Goal: Task Accomplishment & Management: Manage account settings

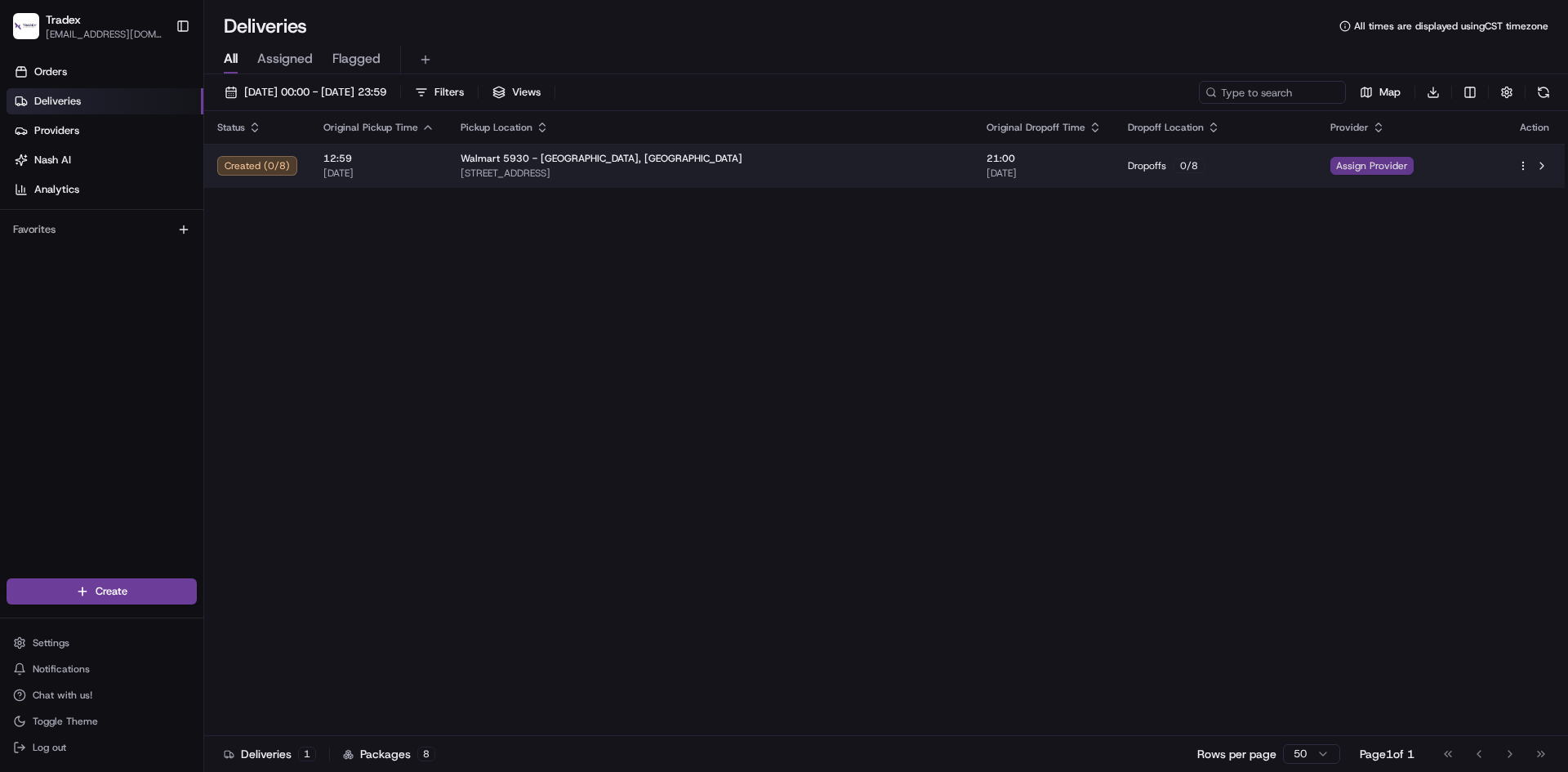
click at [1347, 164] on span "Assign Provider" at bounding box center [1372, 166] width 84 height 18
click at [1521, 157] on div at bounding box center [1534, 166] width 34 height 20
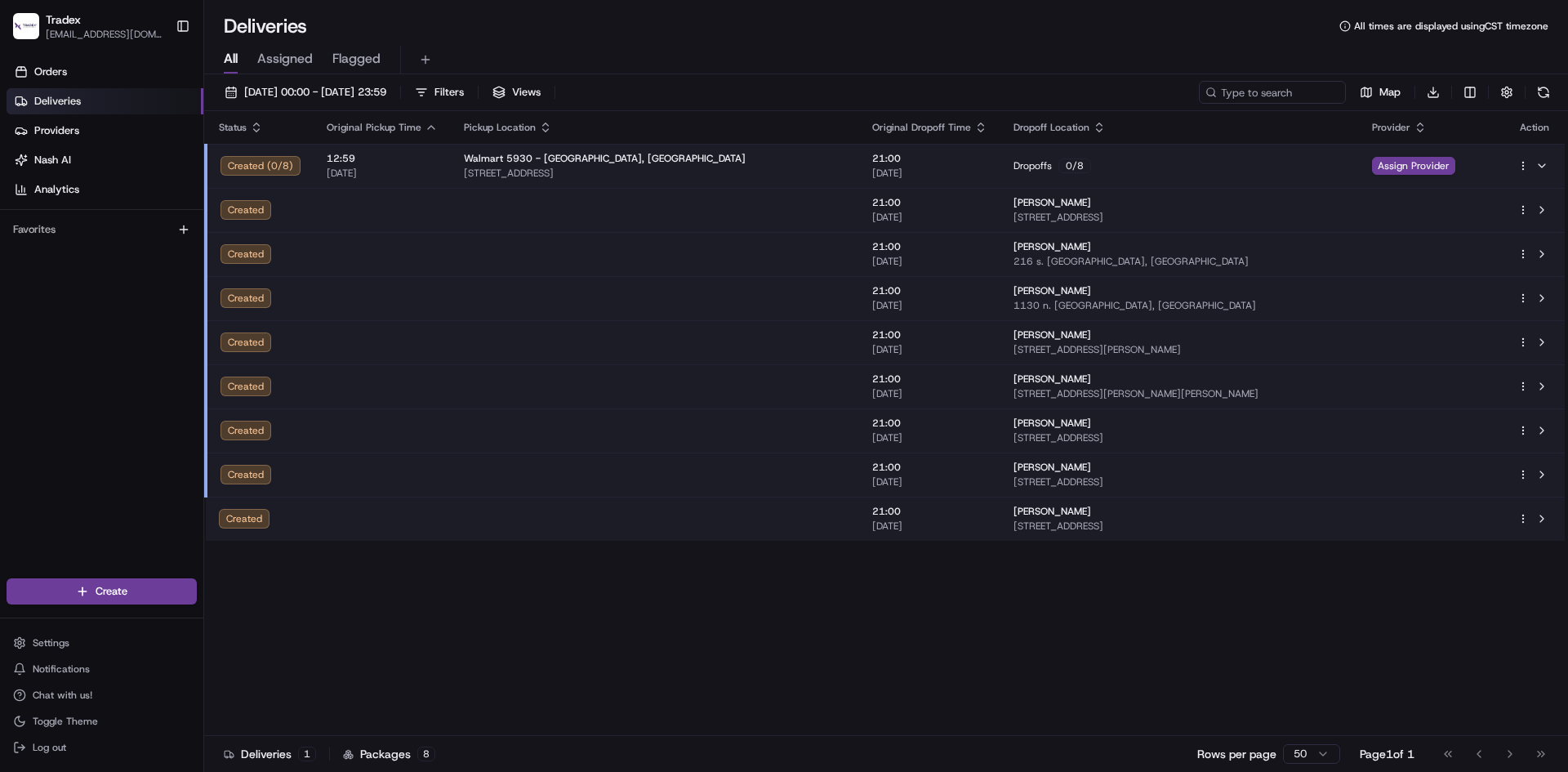
click at [1511, 170] on td at bounding box center [1534, 166] width 61 height 44
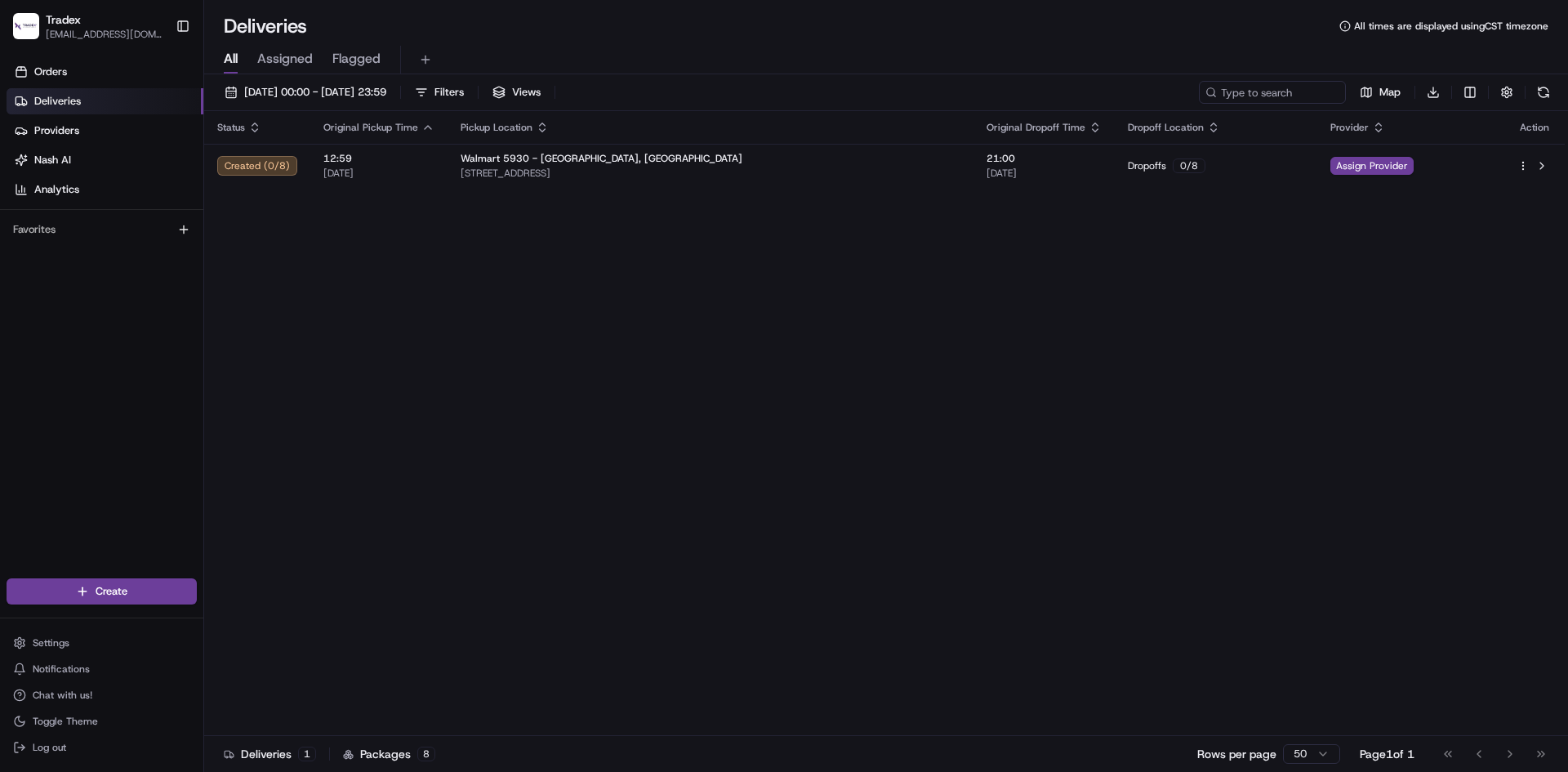
click at [102, 100] on link "Deliveries" at bounding box center [105, 102] width 197 height 26
click at [1372, 129] on icon "button" at bounding box center [1379, 128] width 13 height 13
click at [1371, 335] on div "Status Original Pickup Time Pickup Location Original Dropoff Time Dropoff Locat…" at bounding box center [884, 424] width 1361 height 625
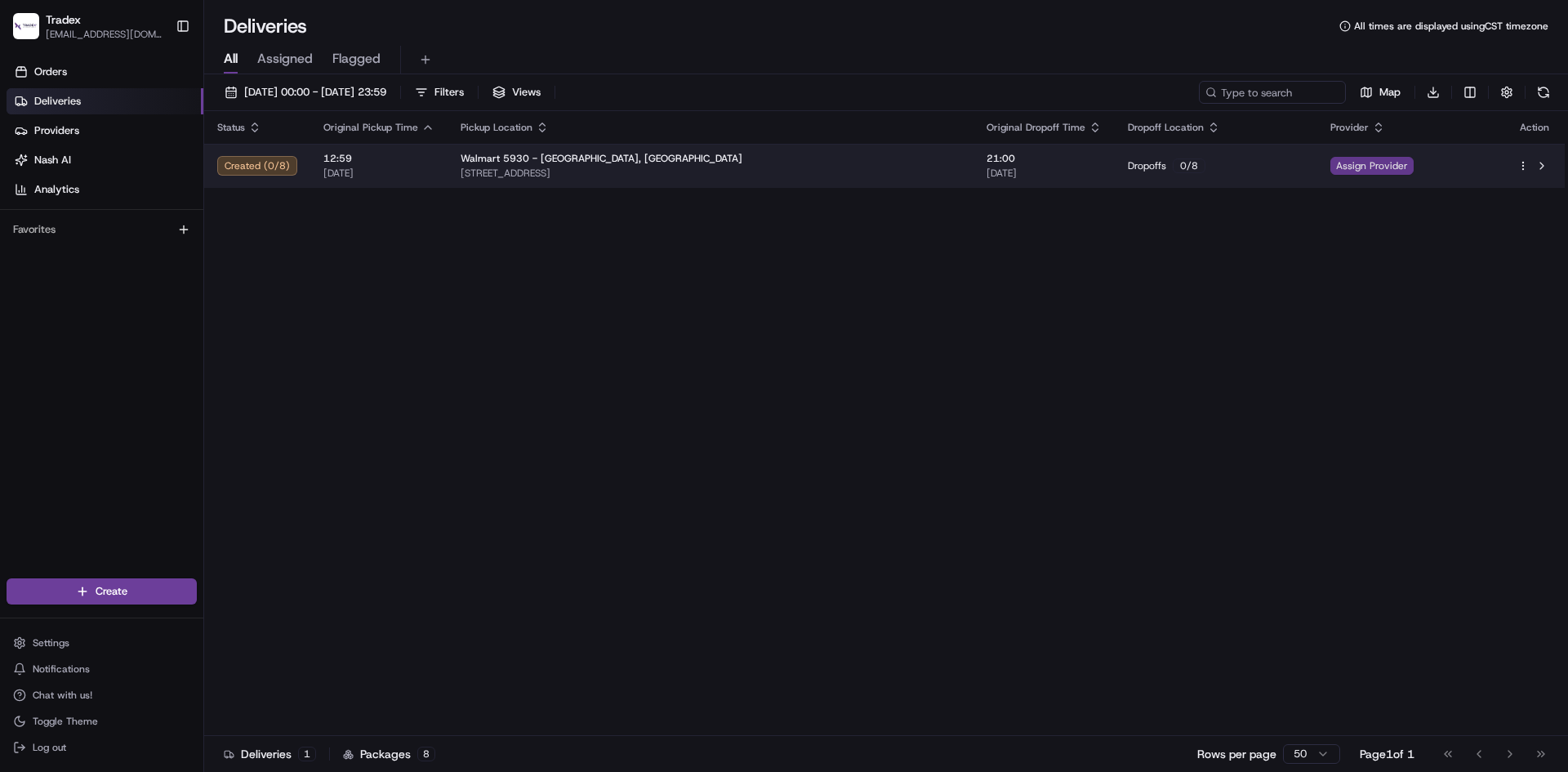
click at [1366, 169] on span "Assign Provider" at bounding box center [1372, 166] width 84 height 18
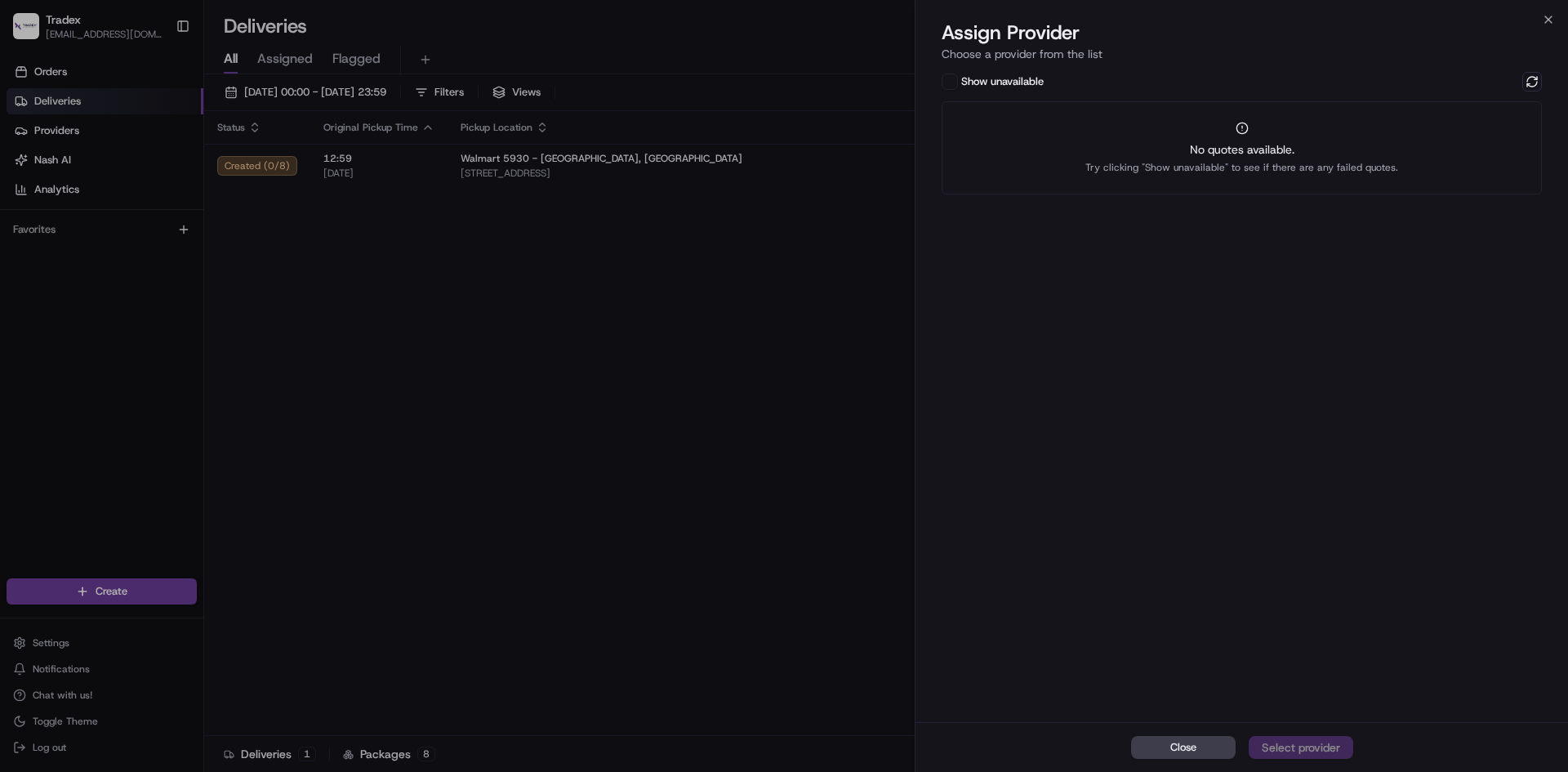
click at [1144, 116] on div "No quotes available. Try clicking "Show unavailable" to see if there are any fa…" at bounding box center [1241, 148] width 600 height 93
click at [1526, 80] on button at bounding box center [1532, 82] width 20 height 20
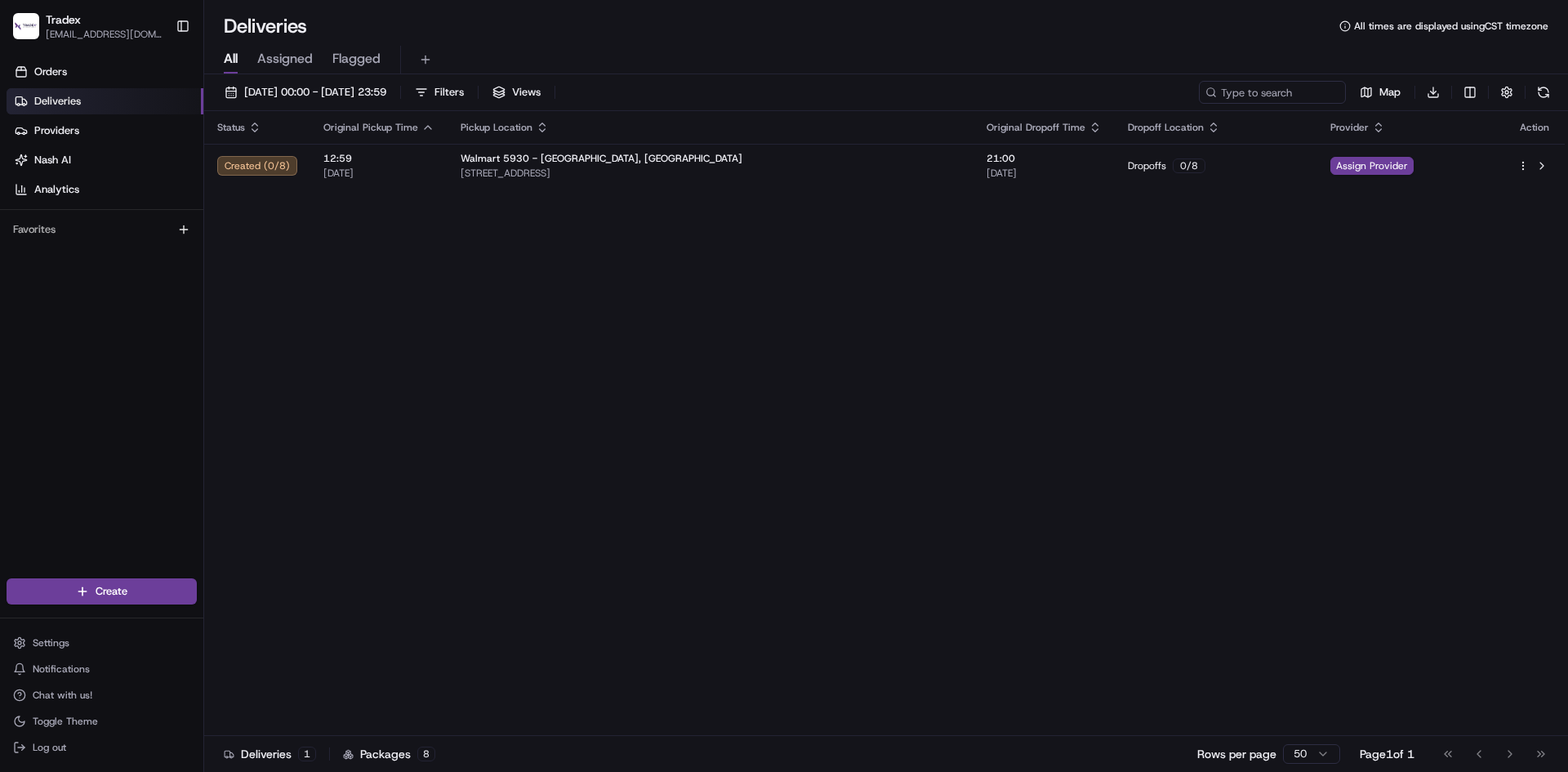
click at [237, 314] on div "Status Original Pickup Time Pickup Location Original Dropoff Time Dropoff Locat…" at bounding box center [884, 424] width 1361 height 625
click at [53, 71] on span "Orders" at bounding box center [51, 72] width 33 height 15
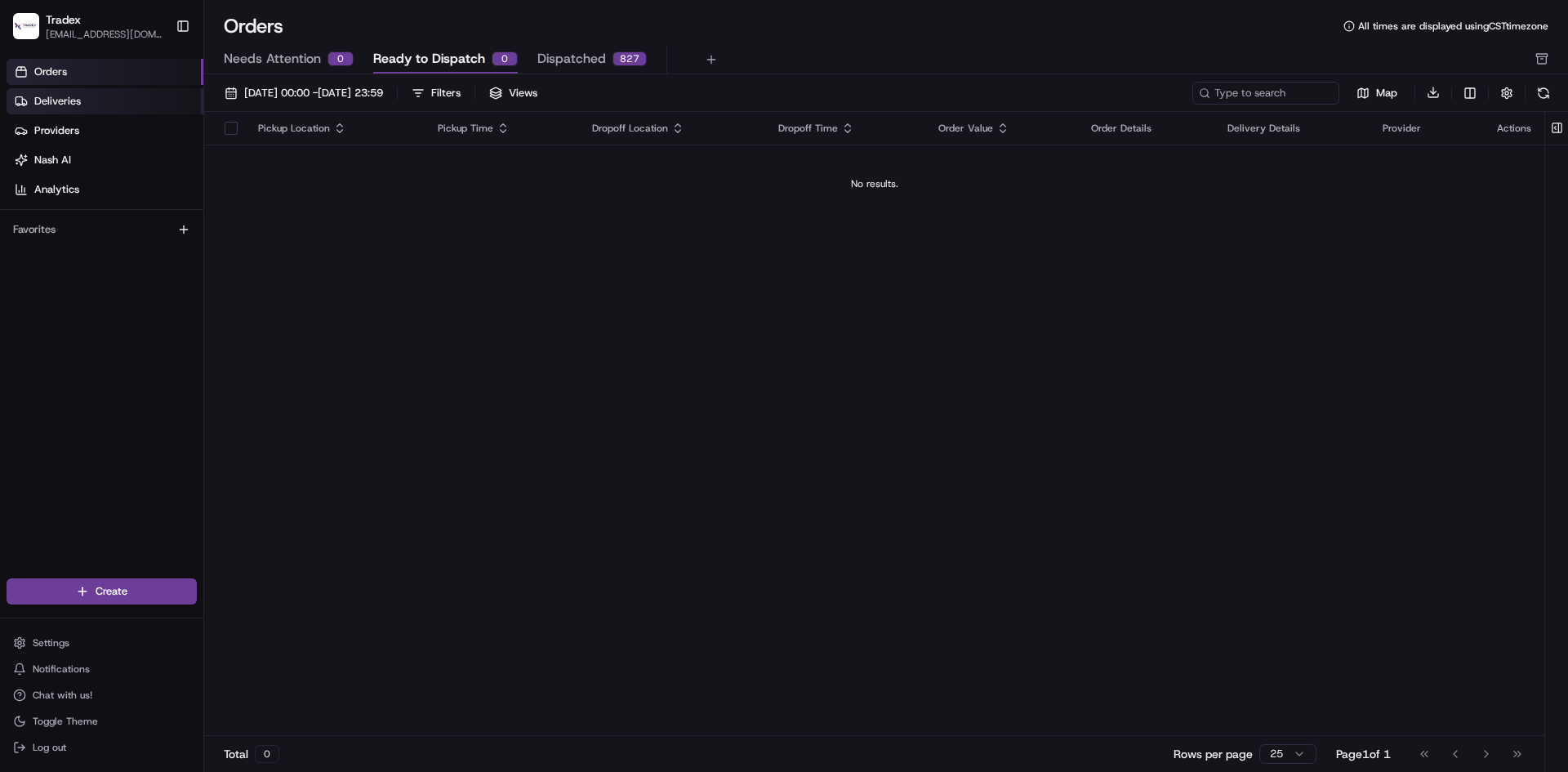
click at [76, 91] on link "Deliveries" at bounding box center [105, 102] width 197 height 26
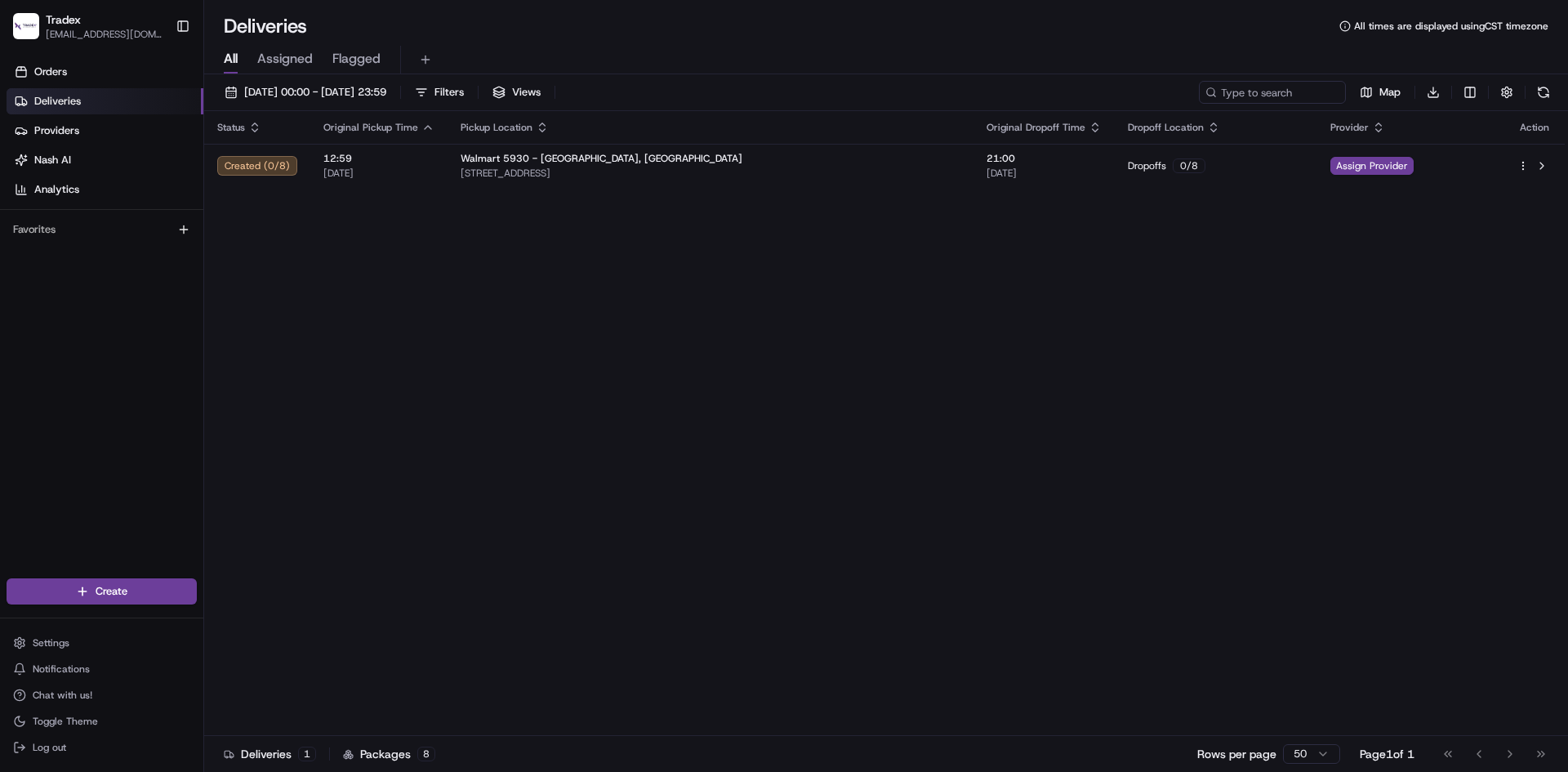
click at [264, 52] on span "Assigned" at bounding box center [285, 59] width 56 height 20
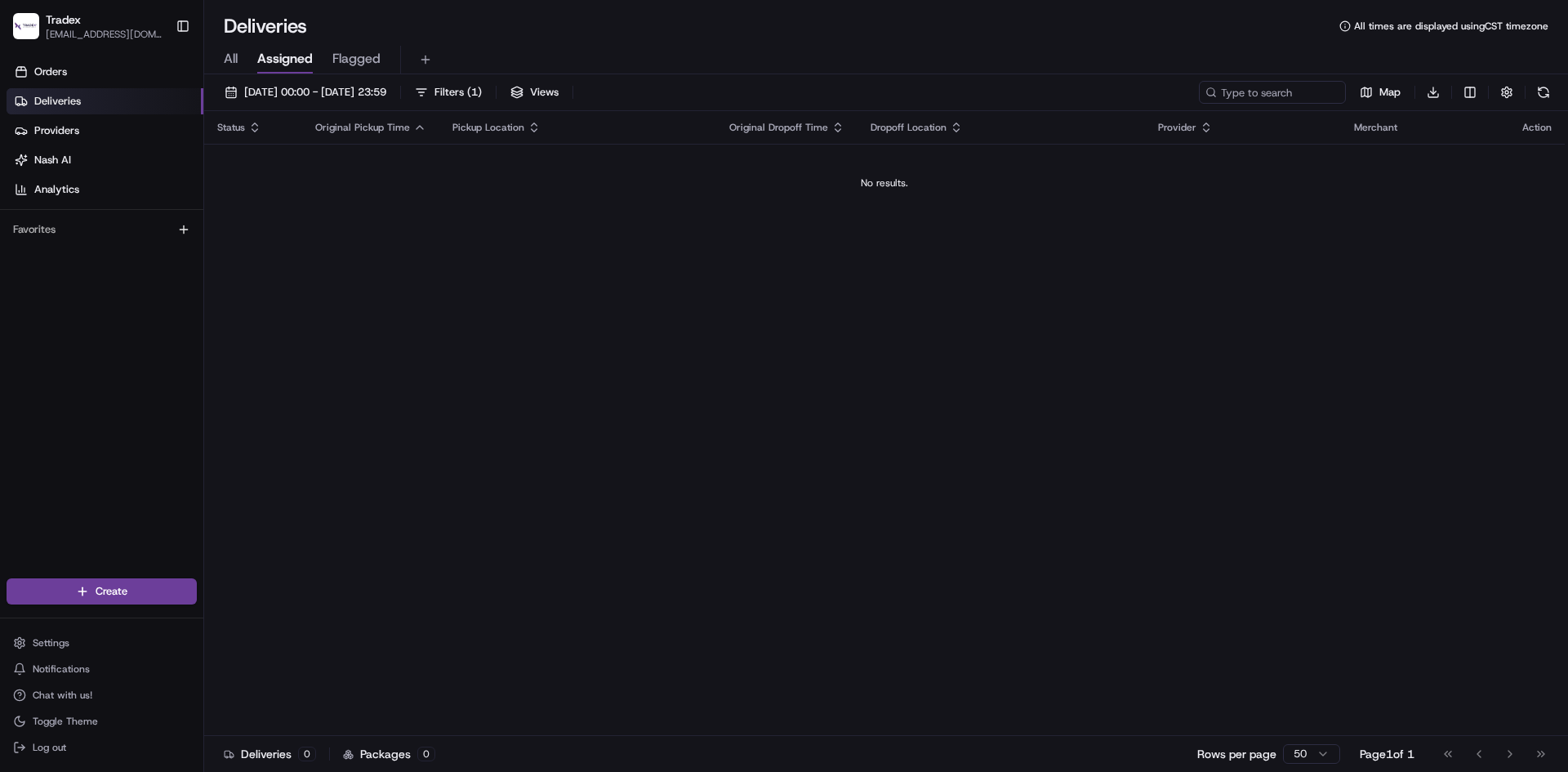
click at [239, 57] on div "All Assigned Flagged" at bounding box center [886, 60] width 1364 height 29
click at [234, 58] on span "All" at bounding box center [230, 59] width 14 height 20
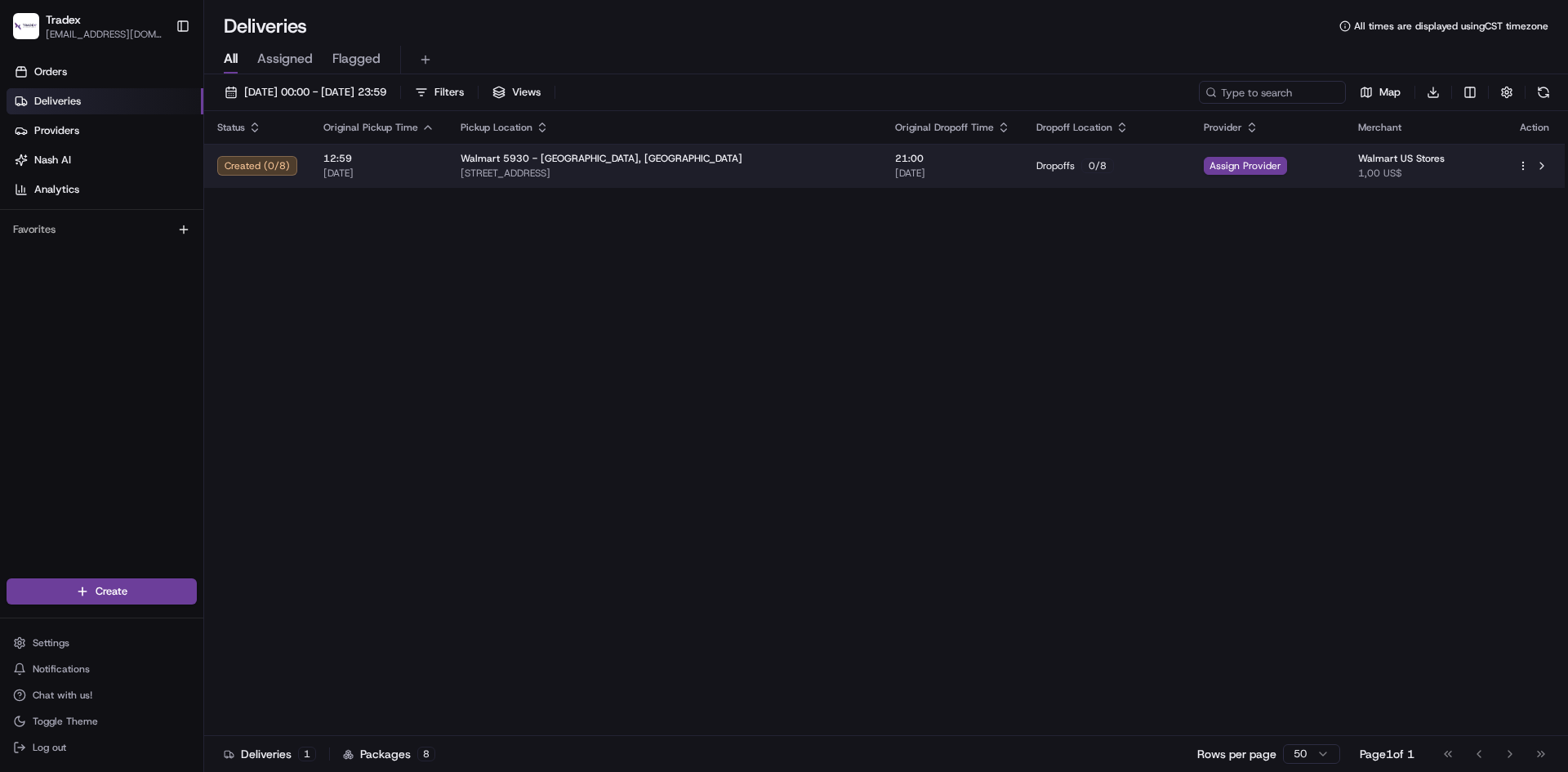
click at [225, 166] on div "Created ( 0 / 8 )" at bounding box center [257, 166] width 80 height 20
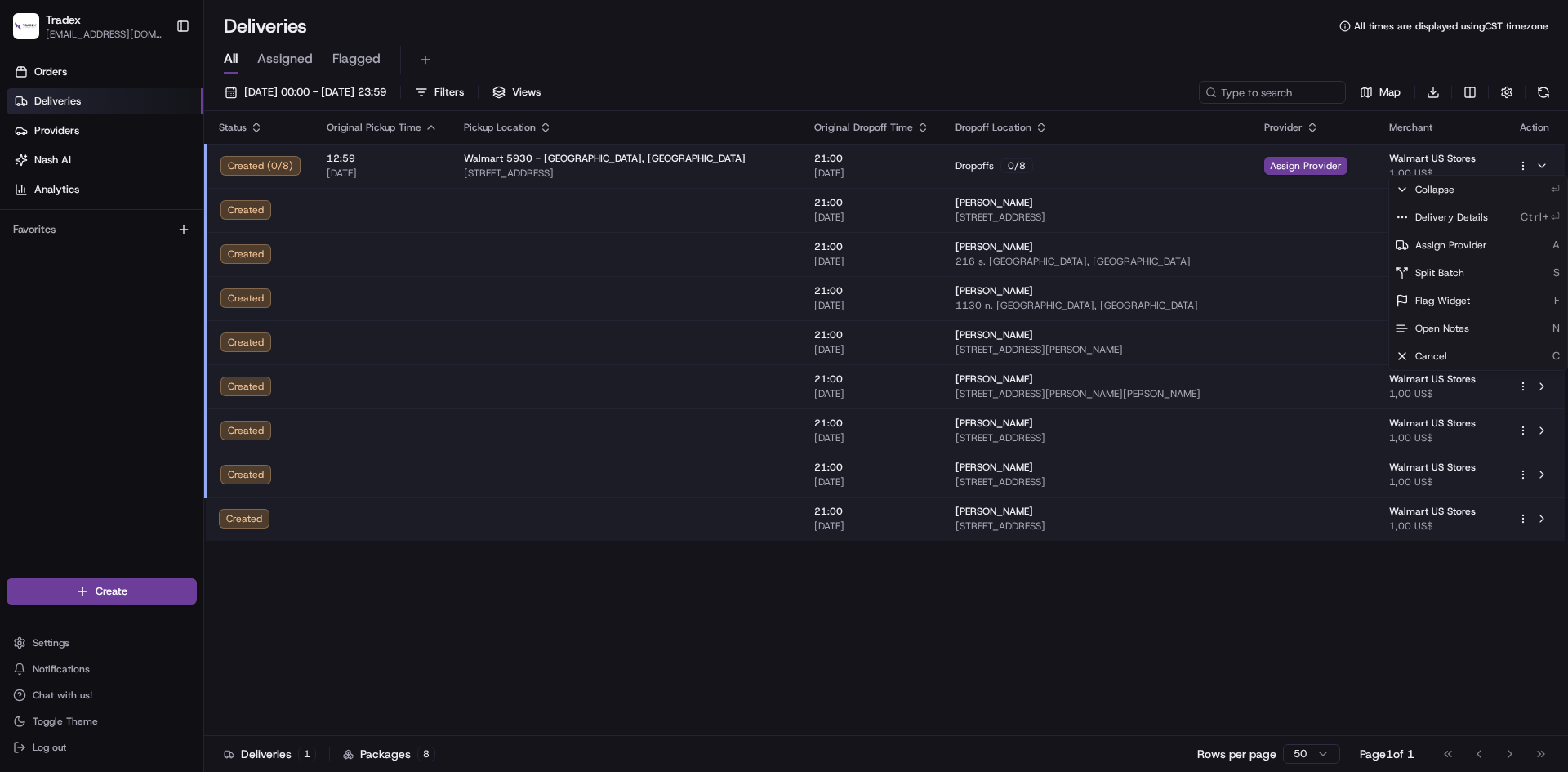
click at [1522, 166] on html "Tradex [EMAIL_ADDRESS][DOMAIN_NAME] Toggle Sidebar Orders Deliveries Providers …" at bounding box center [784, 386] width 1568 height 772
click at [1493, 238] on div "Assign Provider A" at bounding box center [1478, 245] width 178 height 28
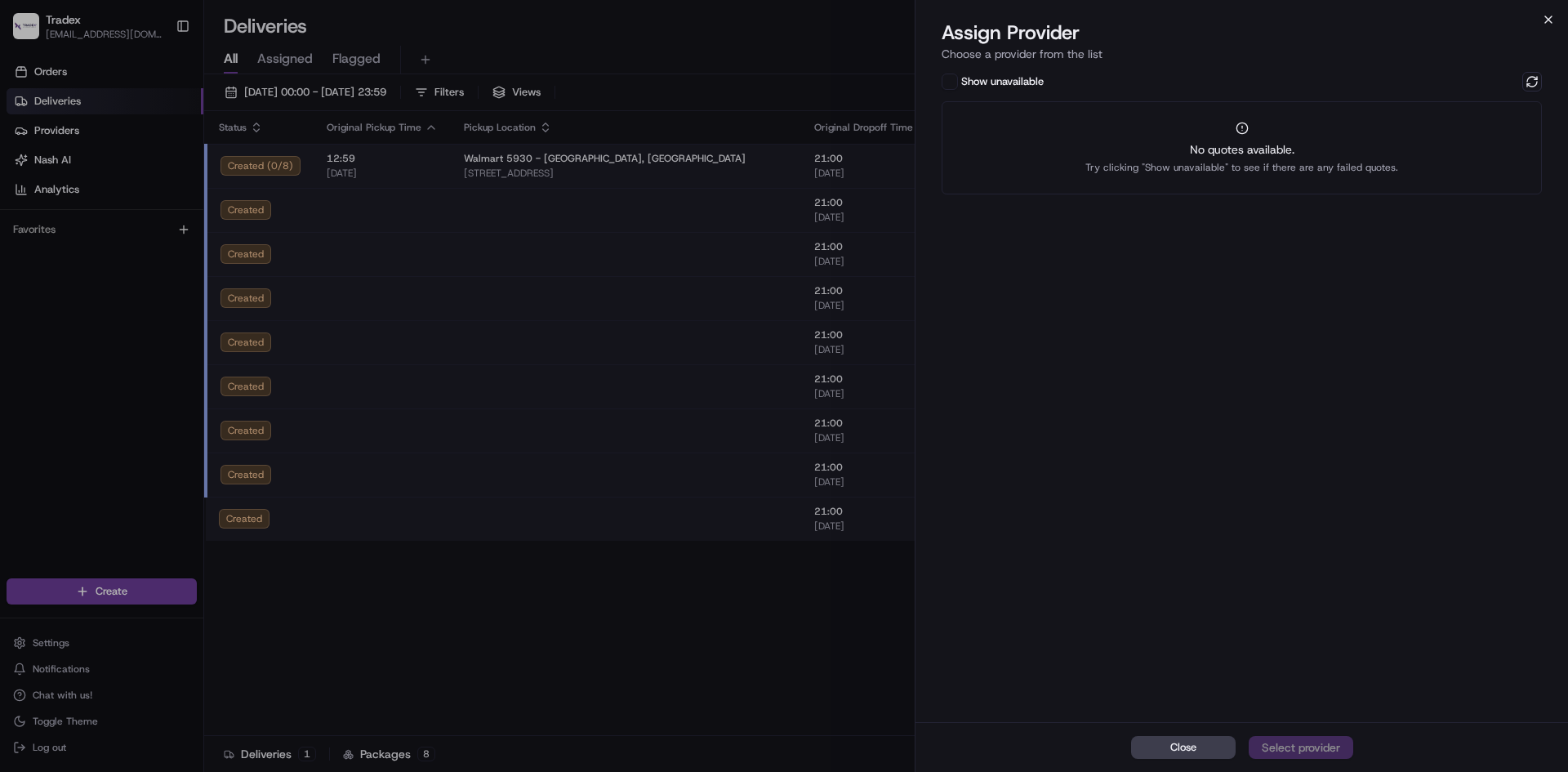
click at [1552, 14] on icon "button" at bounding box center [1548, 20] width 13 height 13
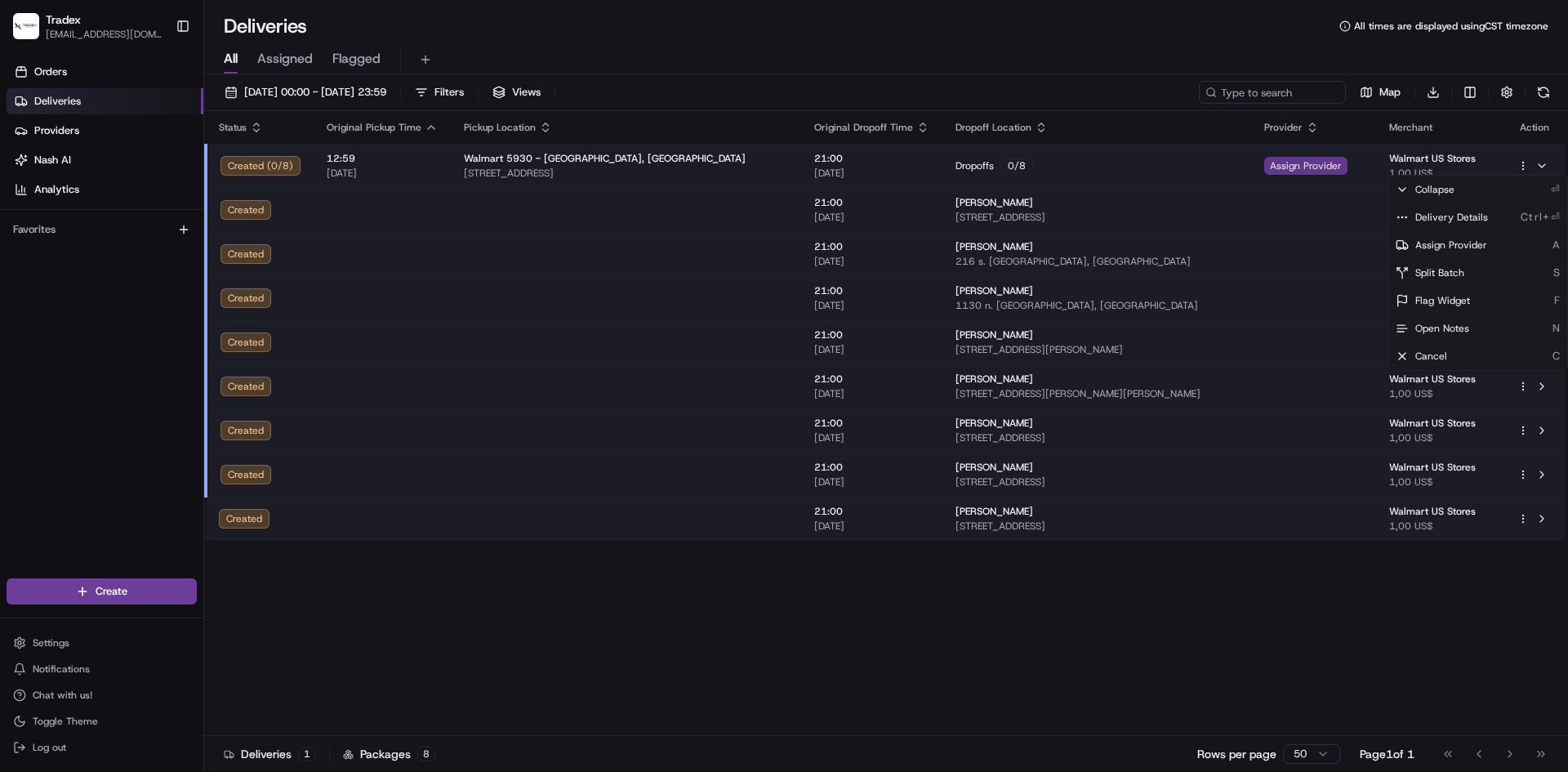
click at [1324, 157] on span "Assign Provider" at bounding box center [1306, 166] width 84 height 18
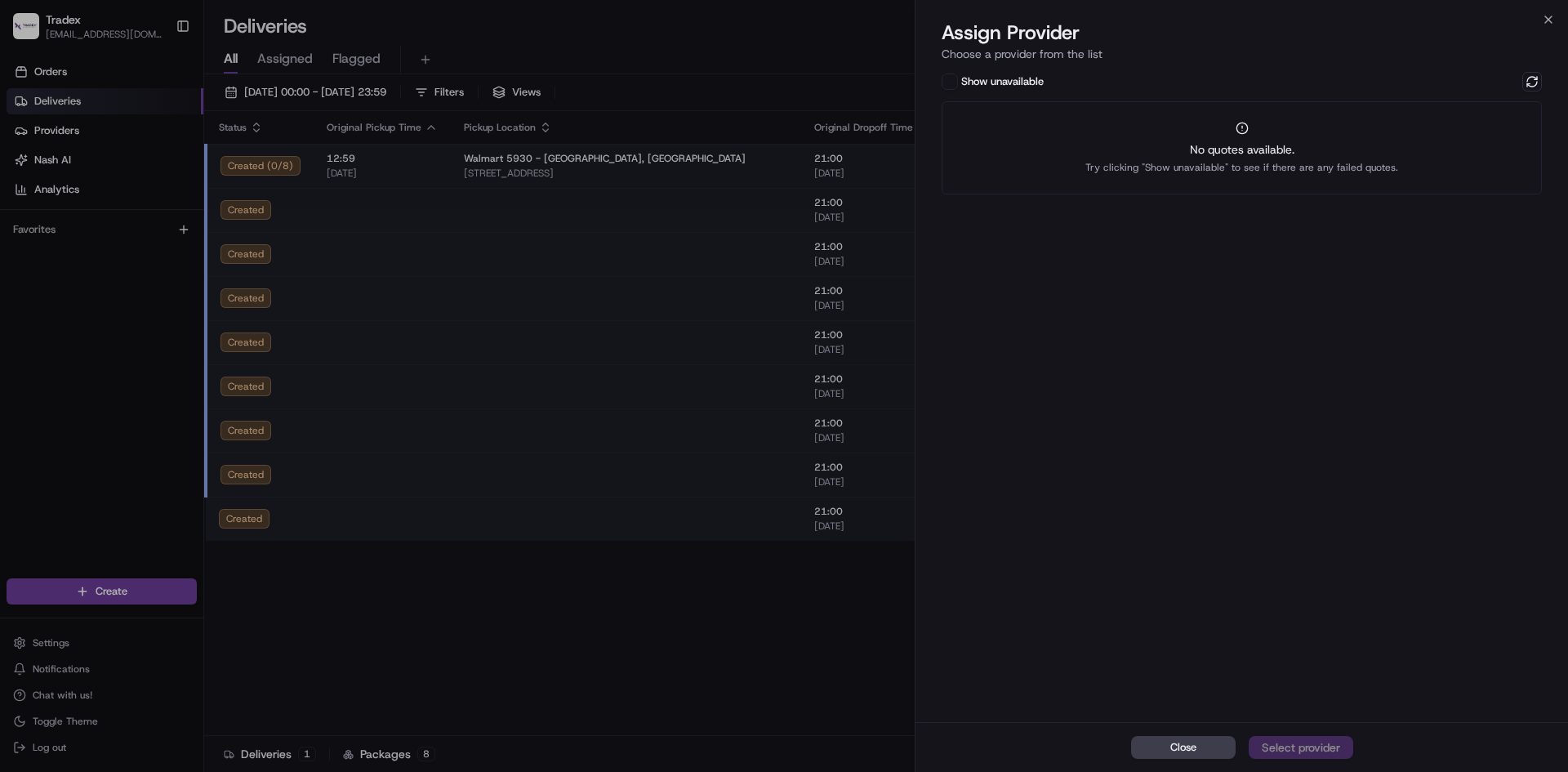
click at [1016, 79] on label "Show unavailable" at bounding box center [1002, 82] width 83 height 15
click at [958, 79] on button "Show unavailable" at bounding box center [949, 82] width 16 height 16
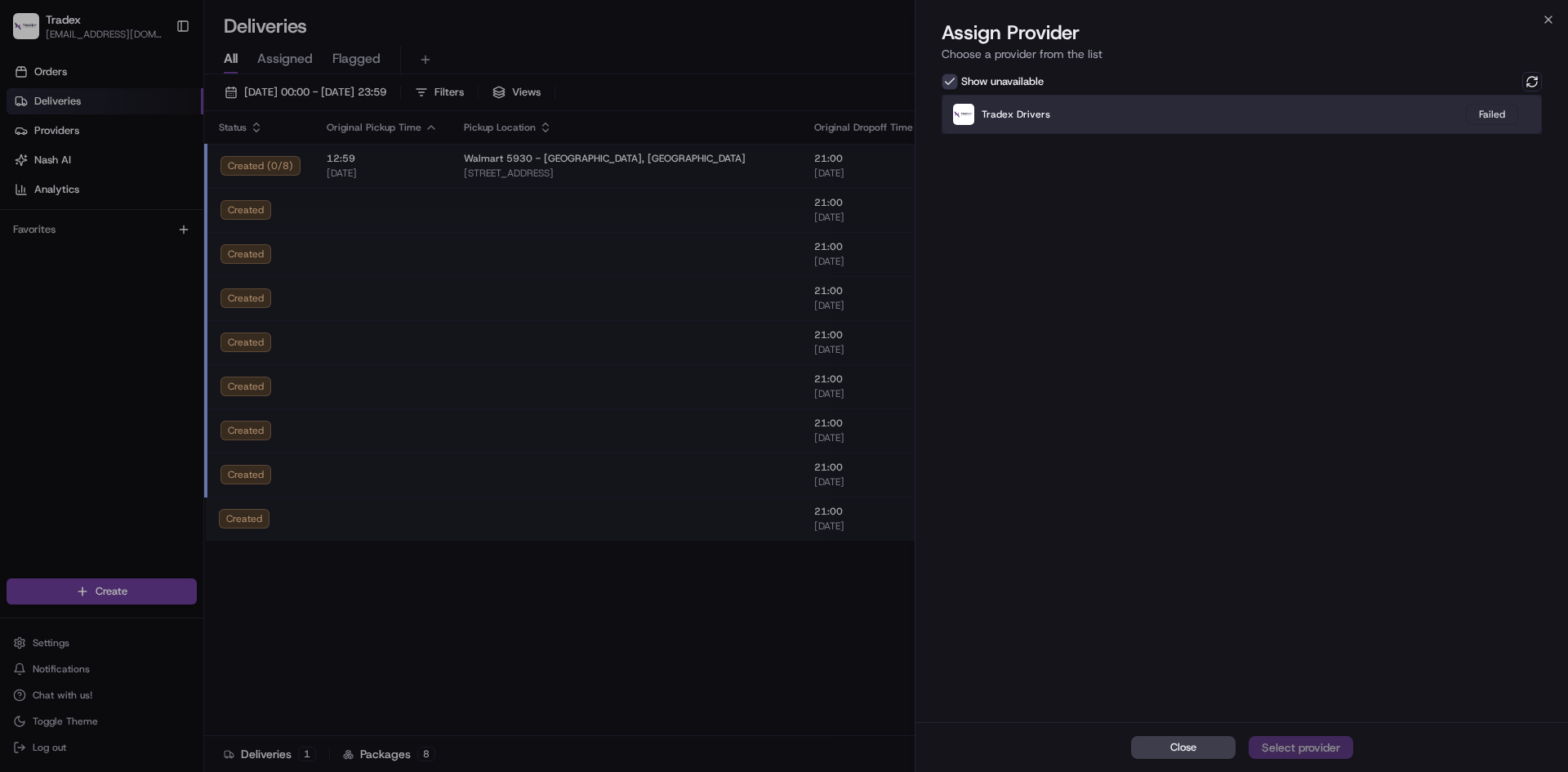
click at [1053, 110] on div "Tradex Drivers Failed" at bounding box center [1241, 115] width 600 height 39
click at [1060, 111] on div "Tradex Drivers Failed" at bounding box center [1241, 115] width 600 height 39
click at [1012, 114] on span "Tradex Drivers" at bounding box center [1016, 115] width 69 height 13
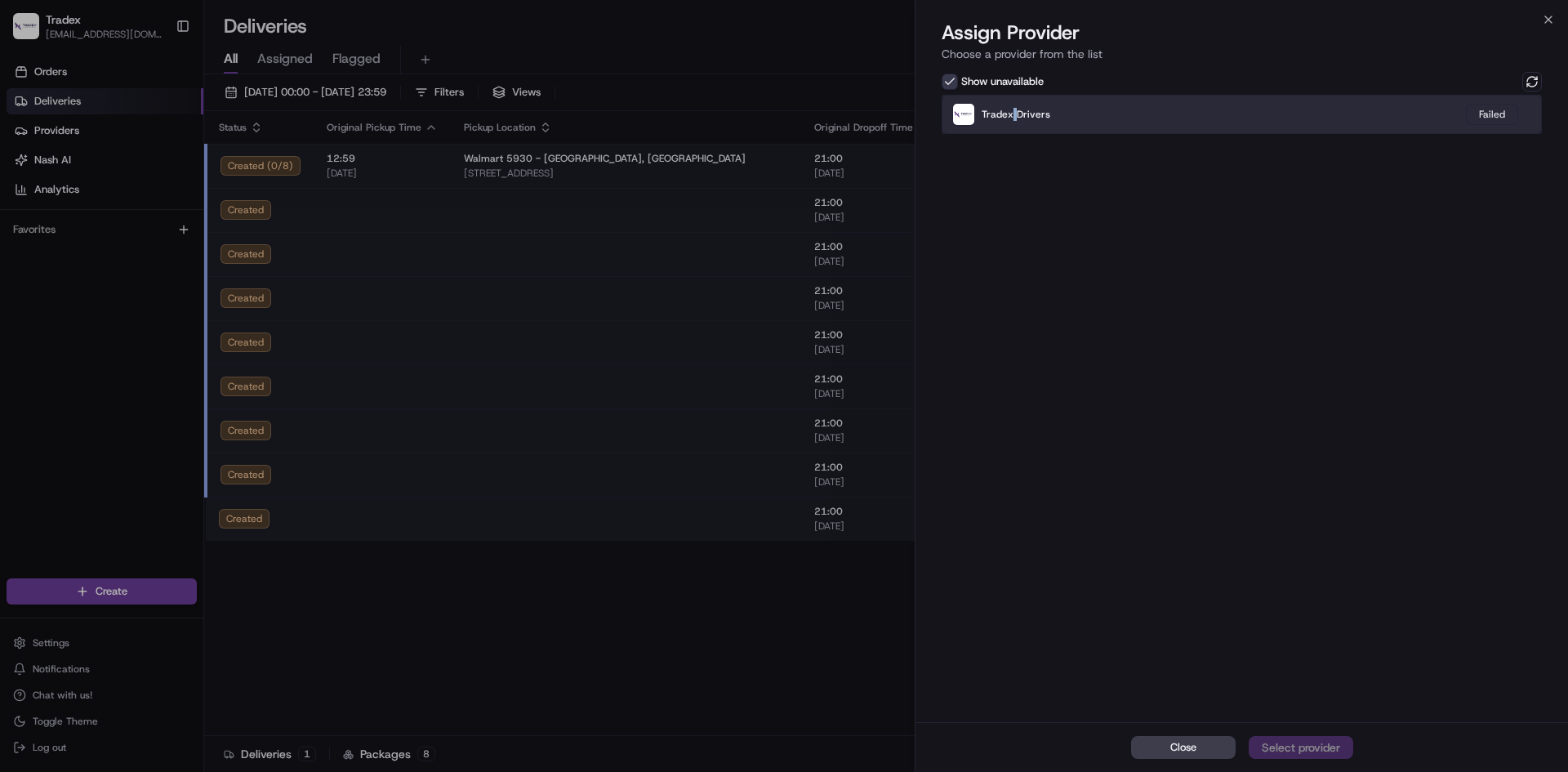
click at [970, 116] on img at bounding box center [963, 115] width 21 height 21
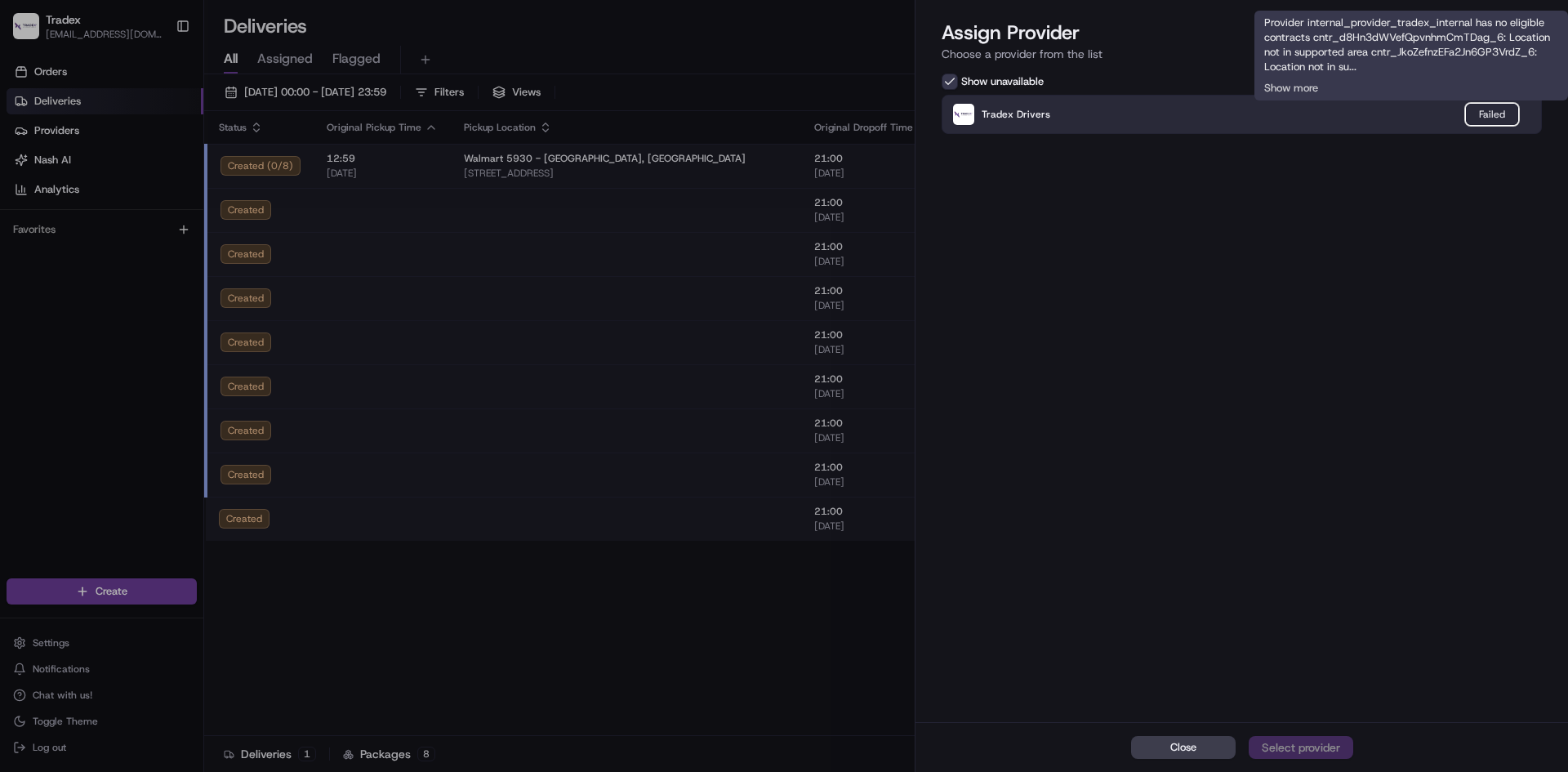
click at [1504, 110] on div "Failed" at bounding box center [1492, 115] width 52 height 21
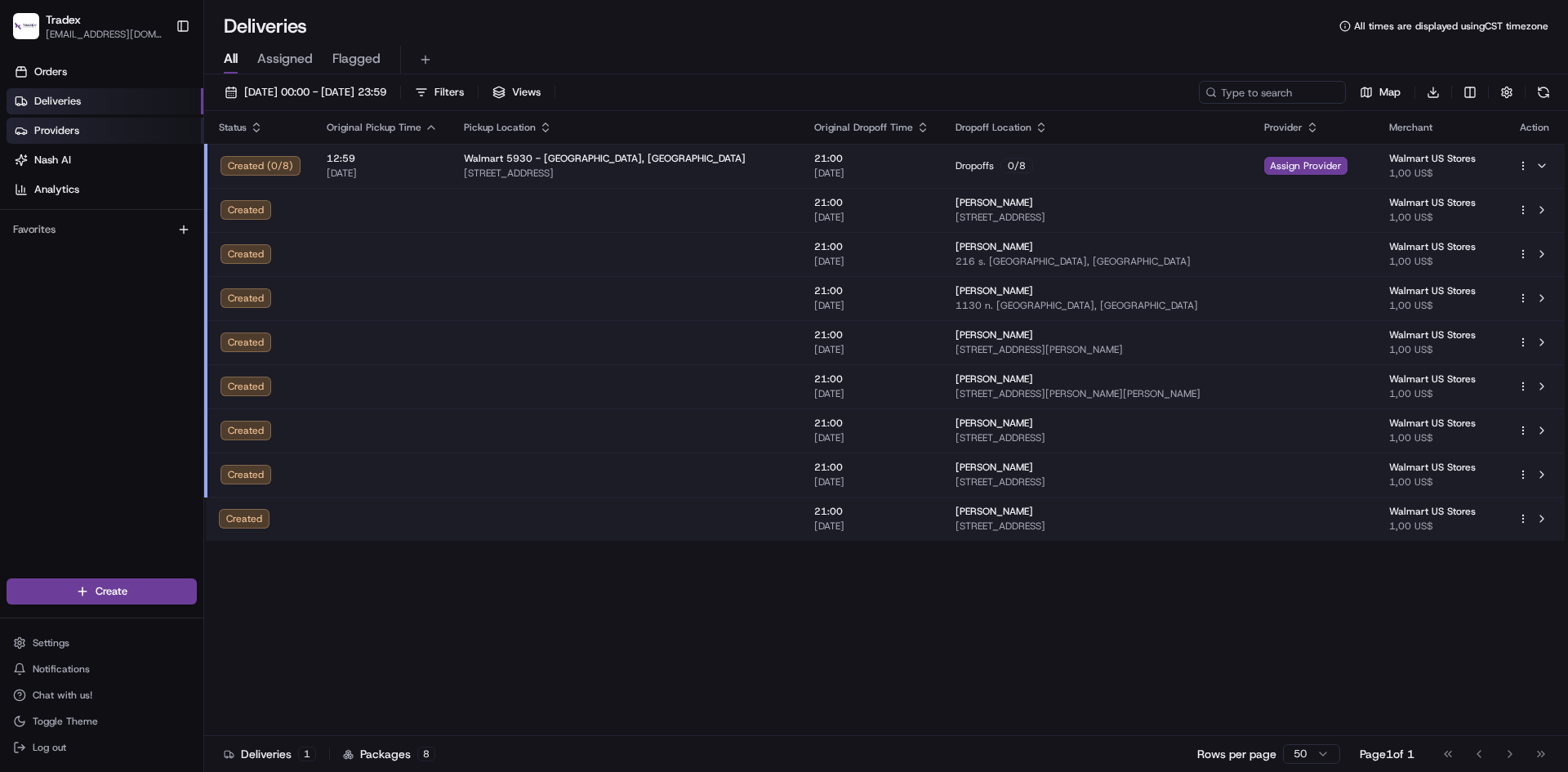
click at [61, 136] on span "Providers" at bounding box center [57, 131] width 45 height 15
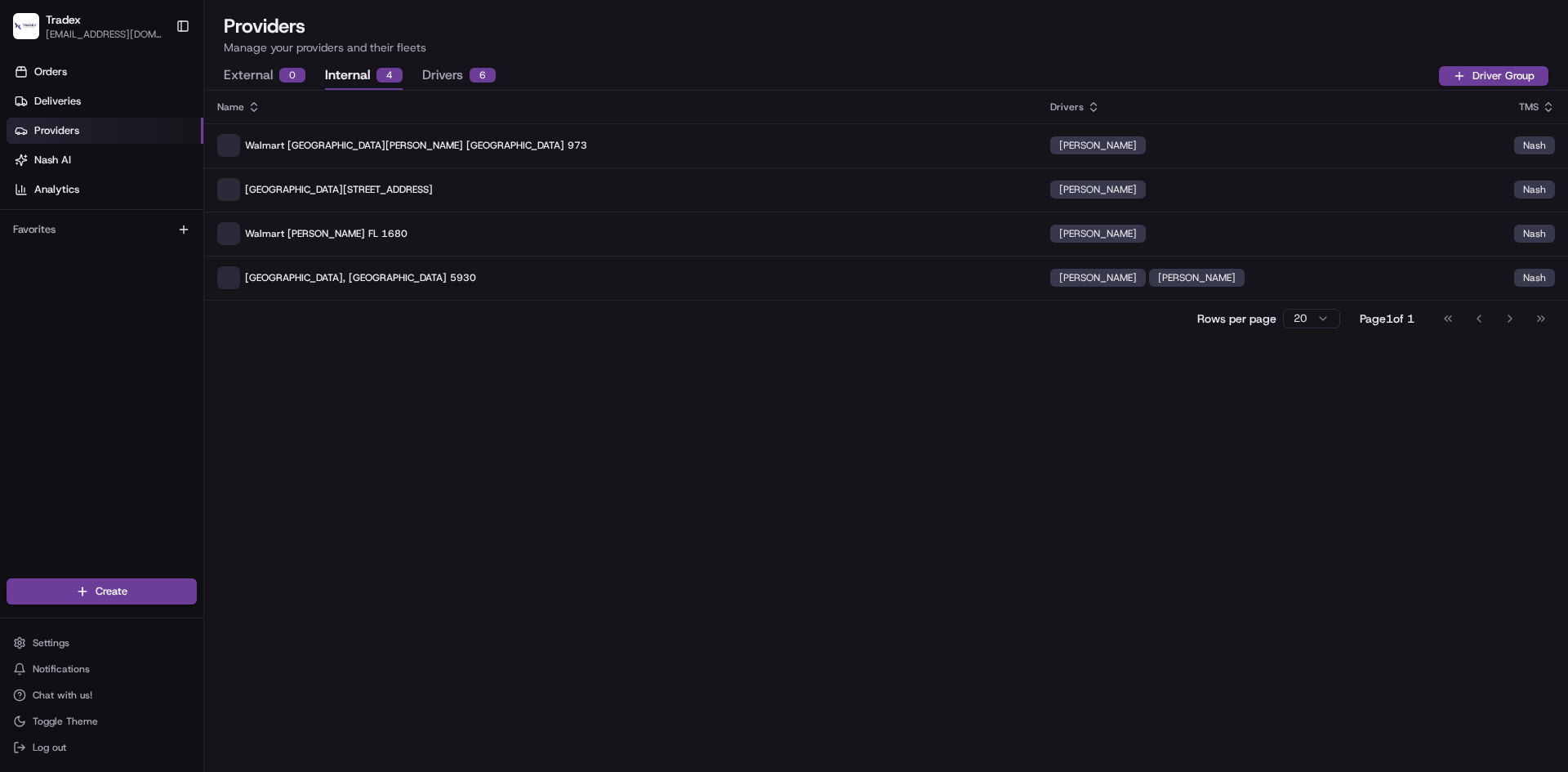
click at [351, 86] on button "Internal 4" at bounding box center [364, 76] width 78 height 28
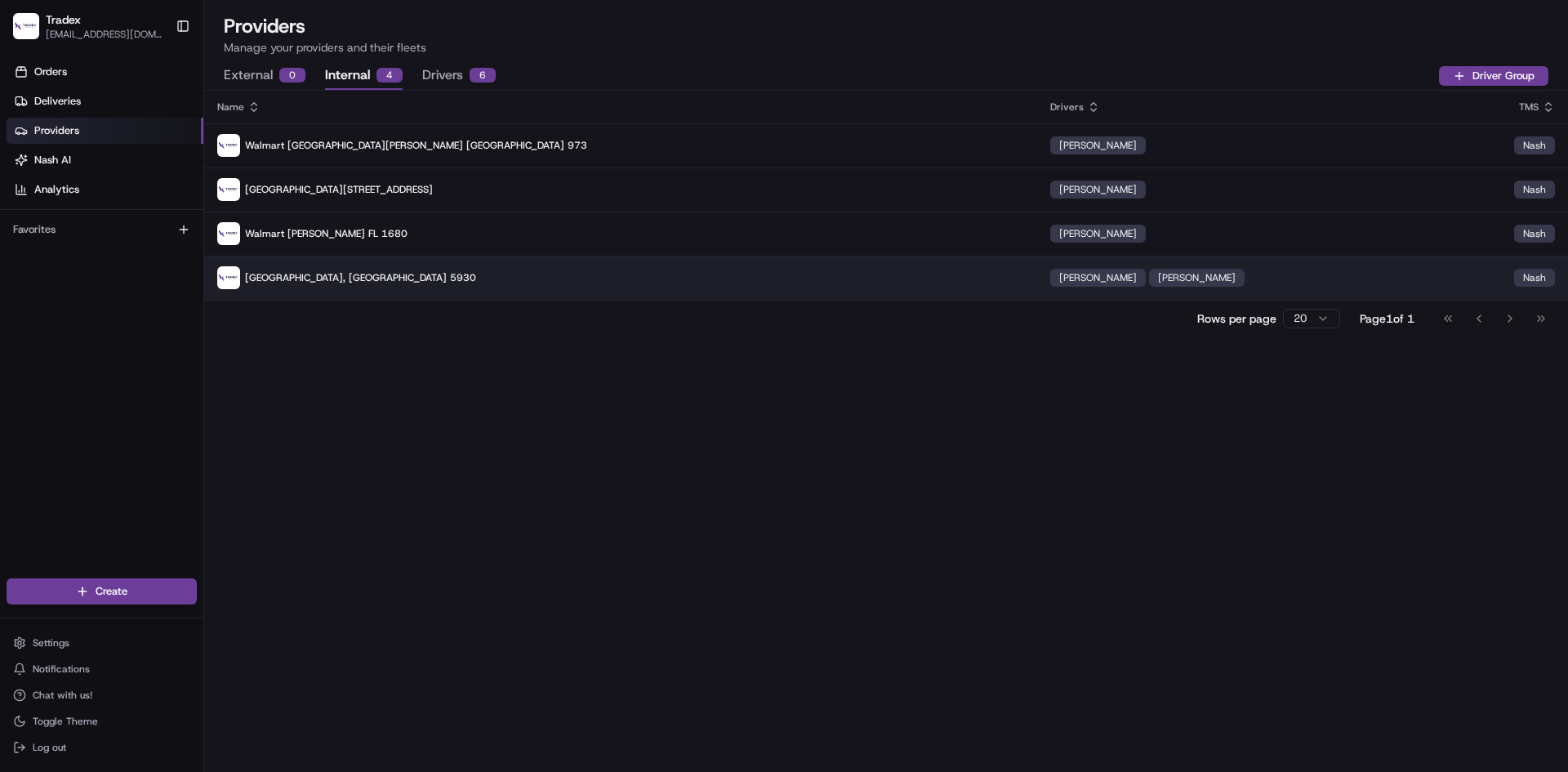
click at [414, 282] on p "[GEOGRAPHIC_DATA], [GEOGRAPHIC_DATA] 5930" at bounding box center [620, 278] width 807 height 23
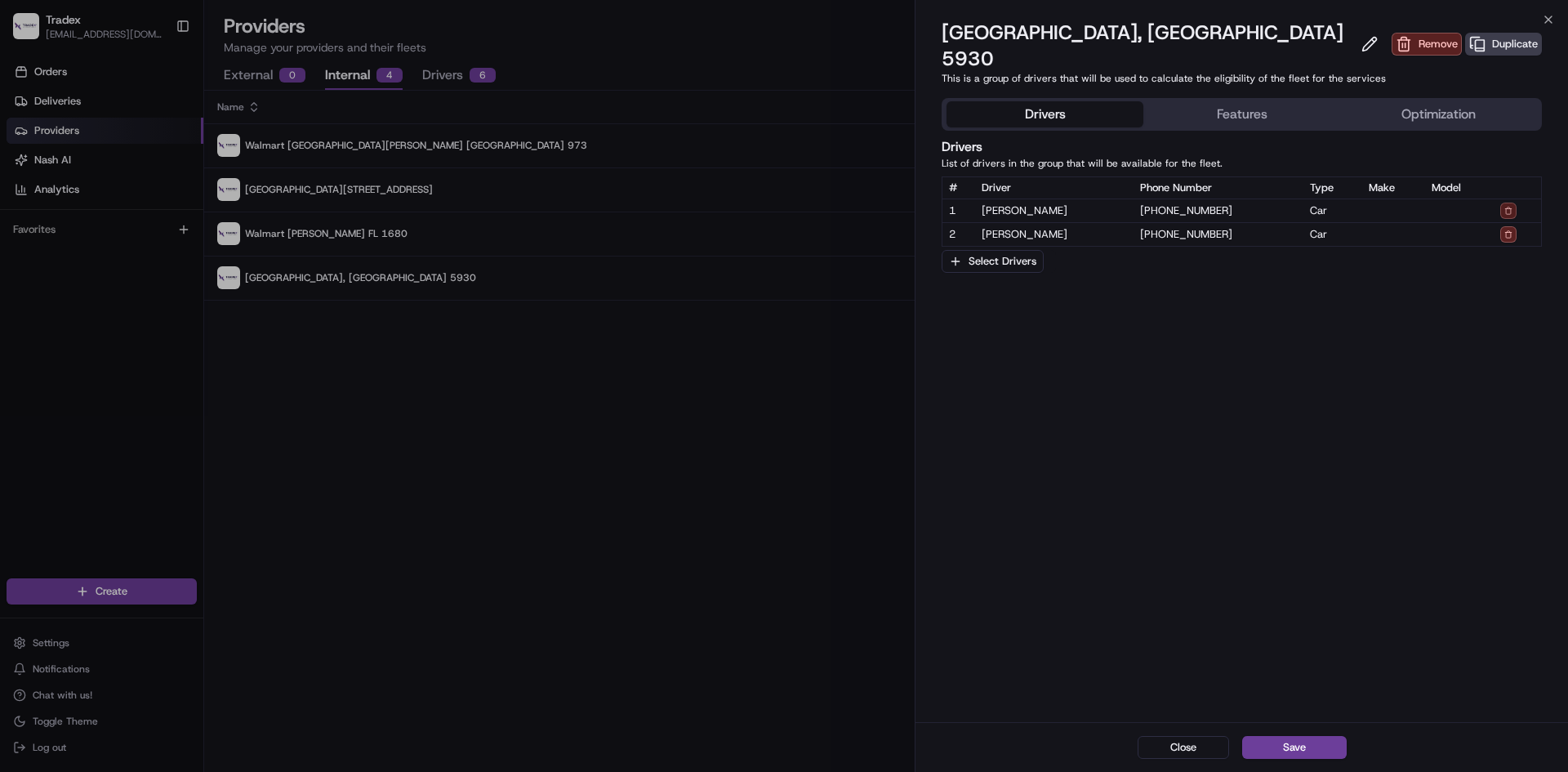
click at [1505, 202] on button at bounding box center [1508, 211] width 16 height 16
click at [1324, 745] on button "Save" at bounding box center [1294, 747] width 105 height 23
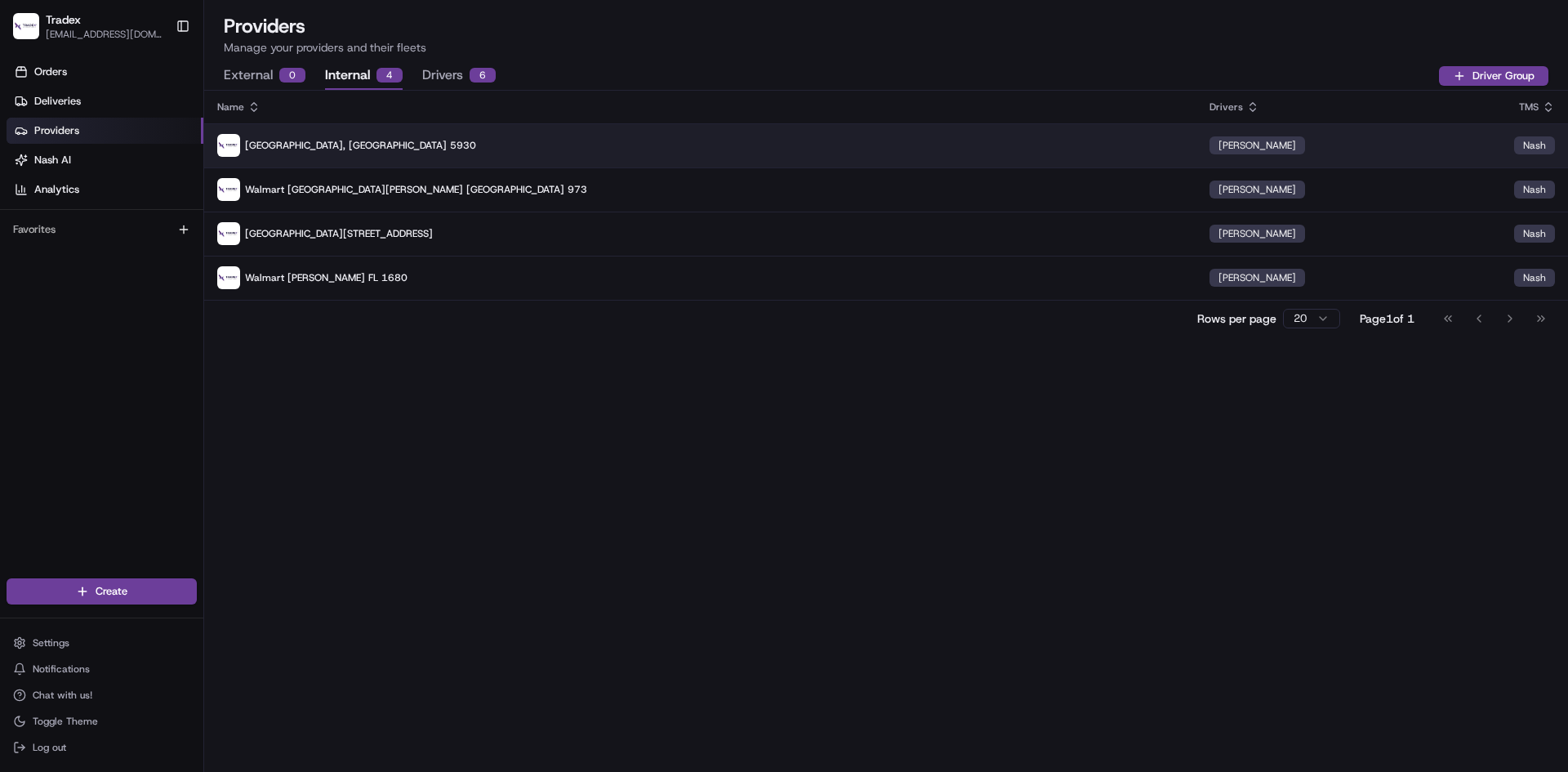
click at [1534, 139] on div "Nash" at bounding box center [1534, 145] width 41 height 18
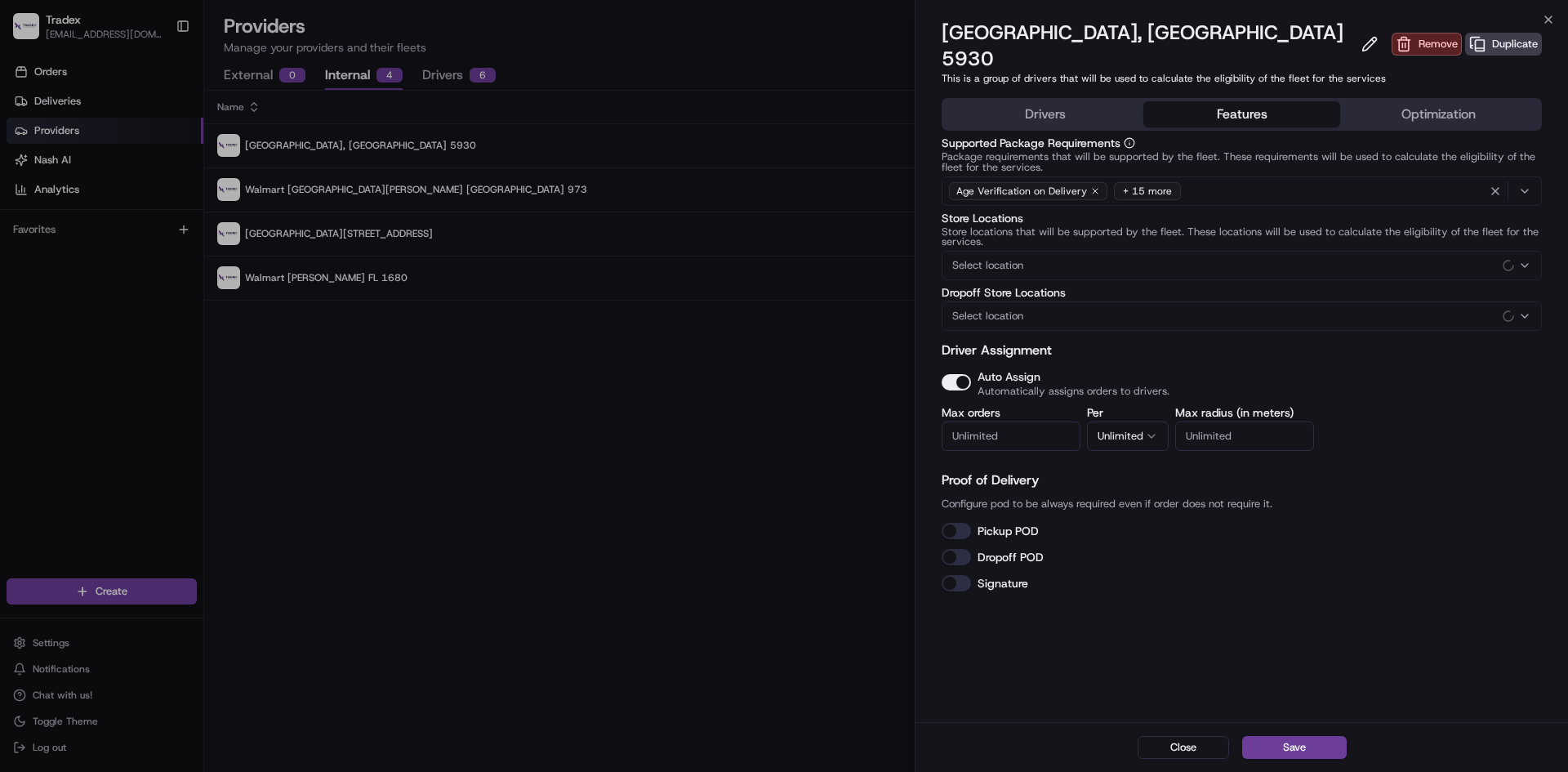
click at [1230, 102] on button "Features" at bounding box center [1242, 115] width 197 height 26
click at [968, 375] on button "Auto Assign" at bounding box center [956, 383] width 29 height 16
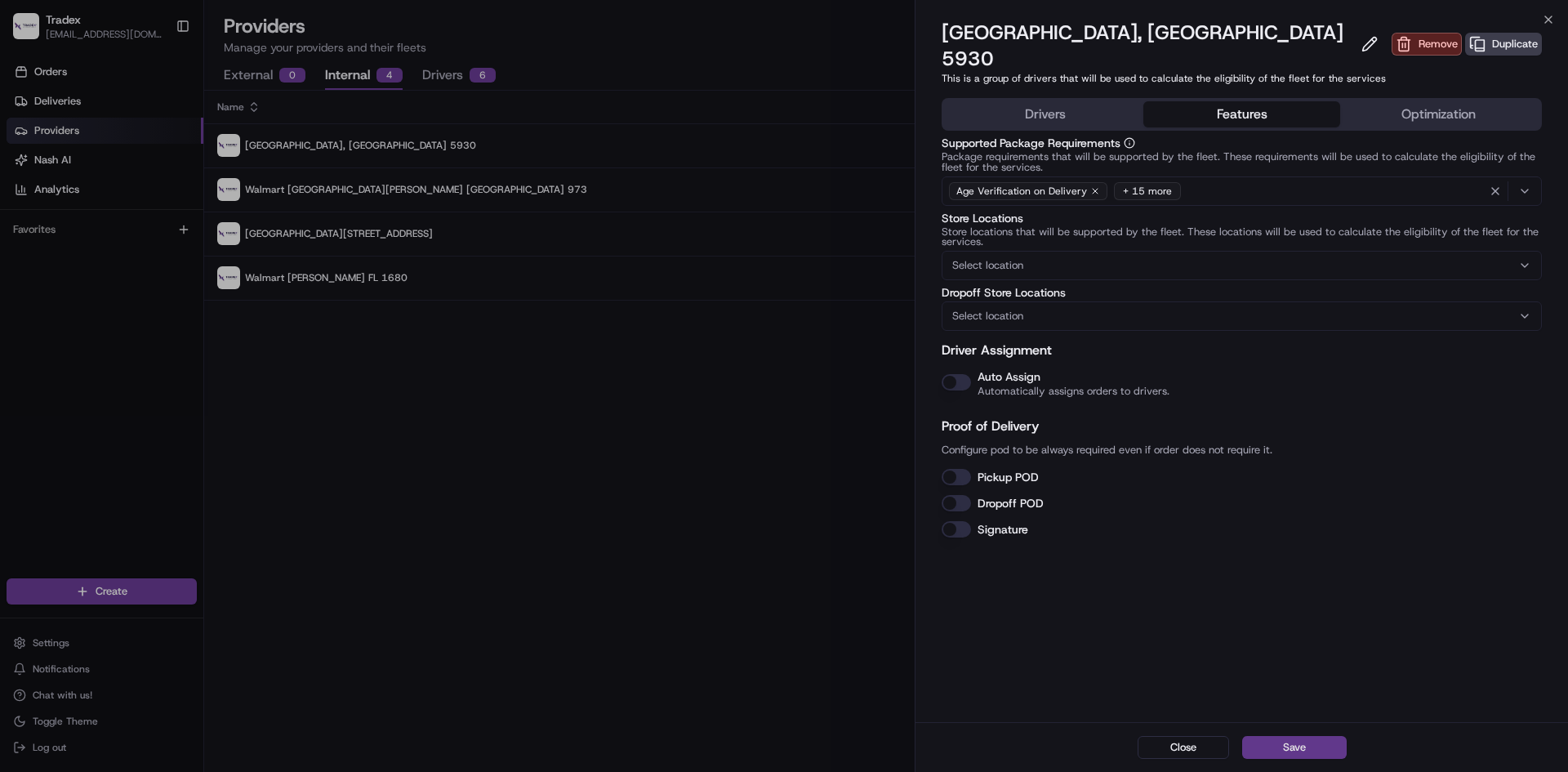
click at [1318, 742] on button "Save" at bounding box center [1294, 747] width 105 height 23
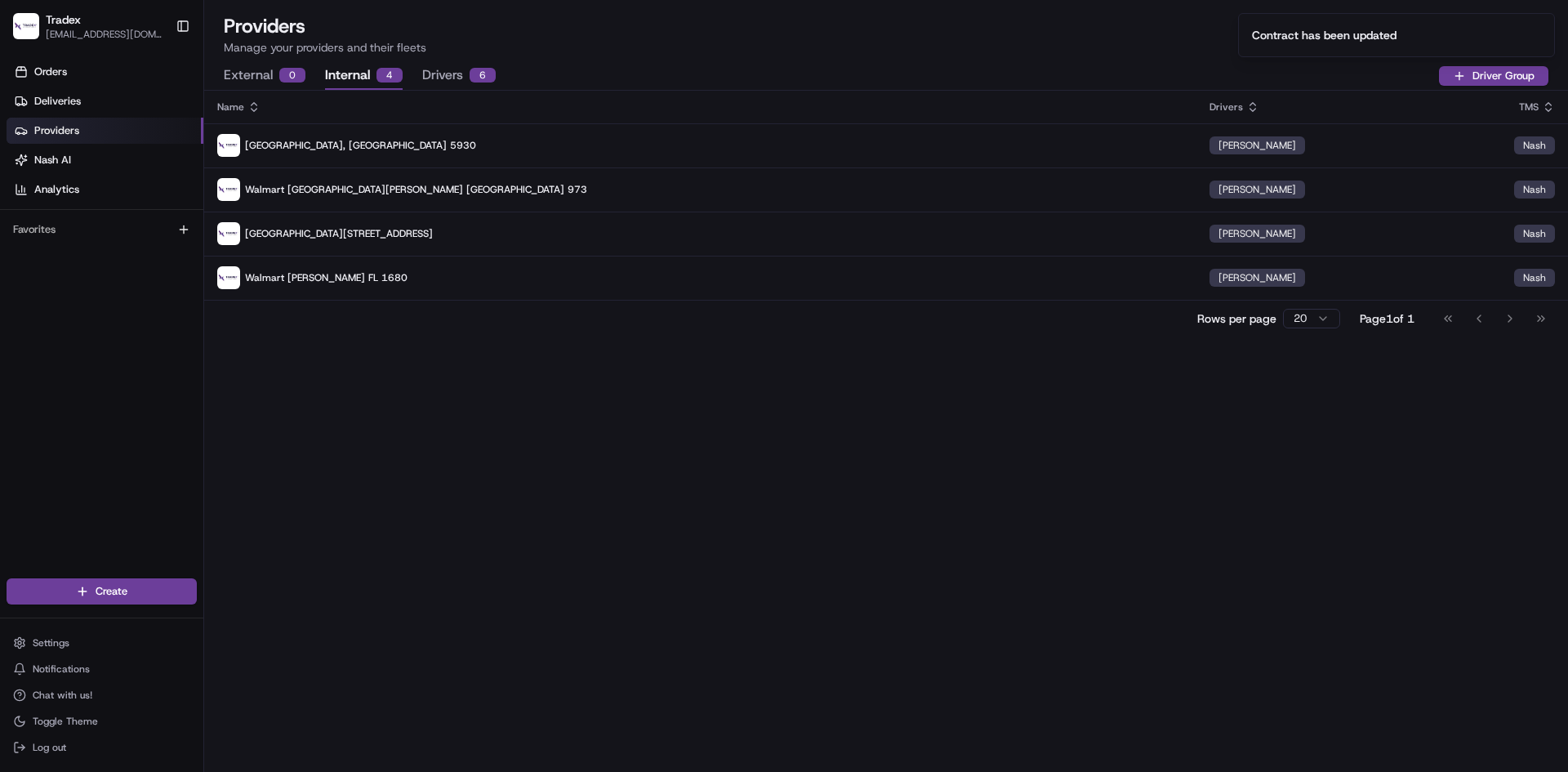
click at [77, 134] on span "Providers" at bounding box center [57, 131] width 45 height 15
click at [98, 107] on link "Deliveries" at bounding box center [105, 102] width 197 height 26
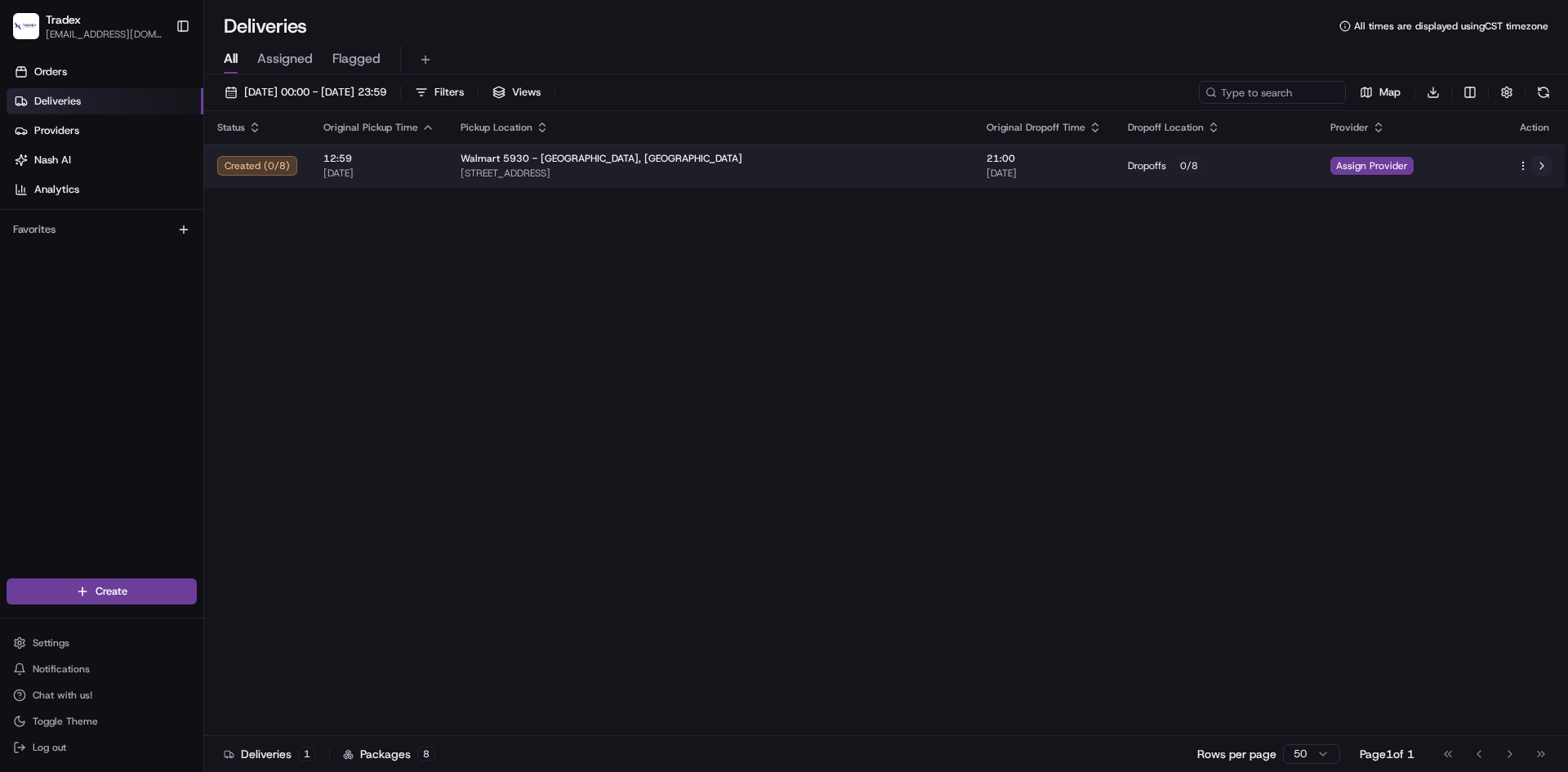
click at [1535, 159] on button at bounding box center [1542, 166] width 20 height 20
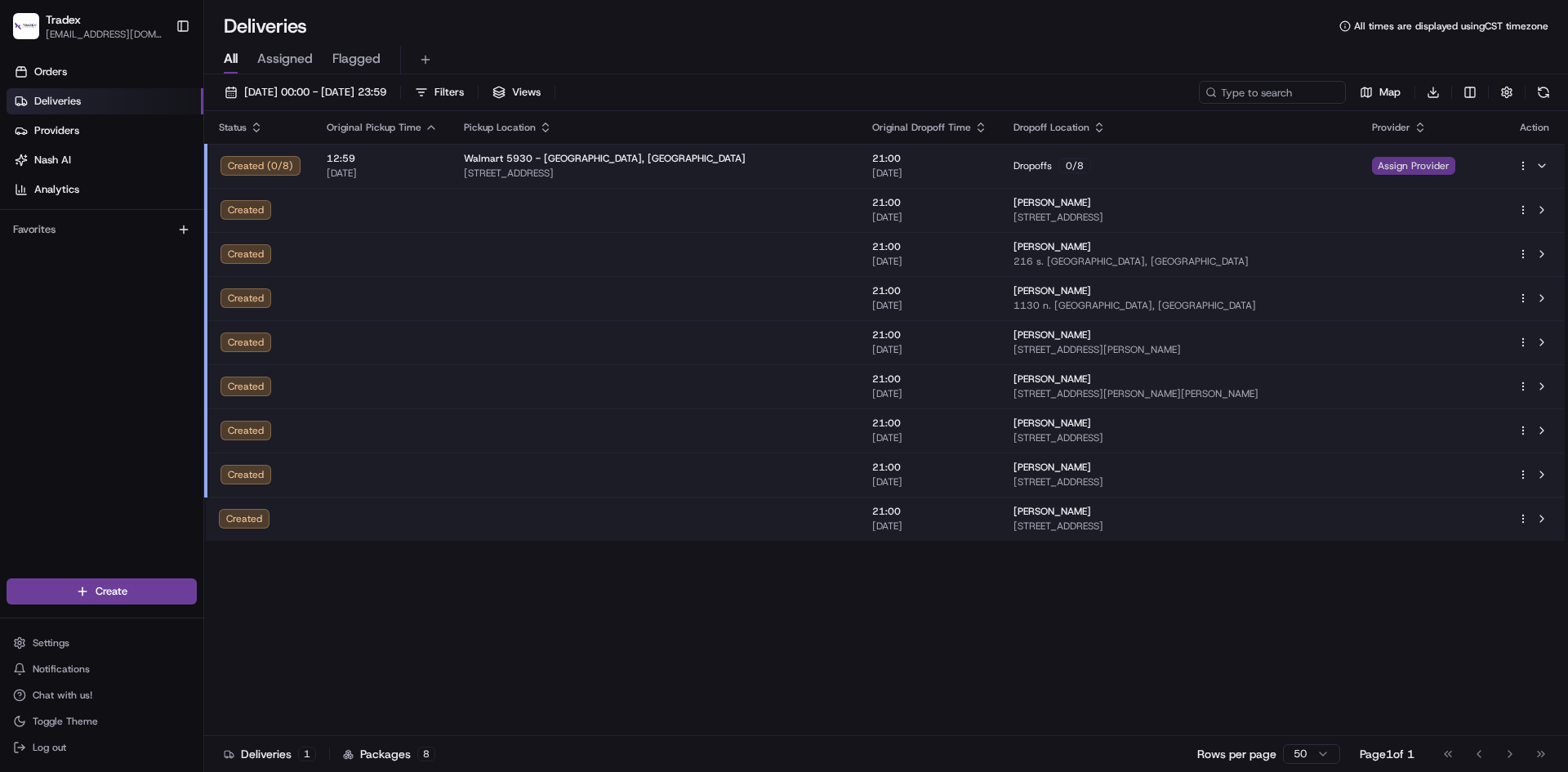
click at [1428, 169] on span "Assign Provider" at bounding box center [1414, 166] width 84 height 18
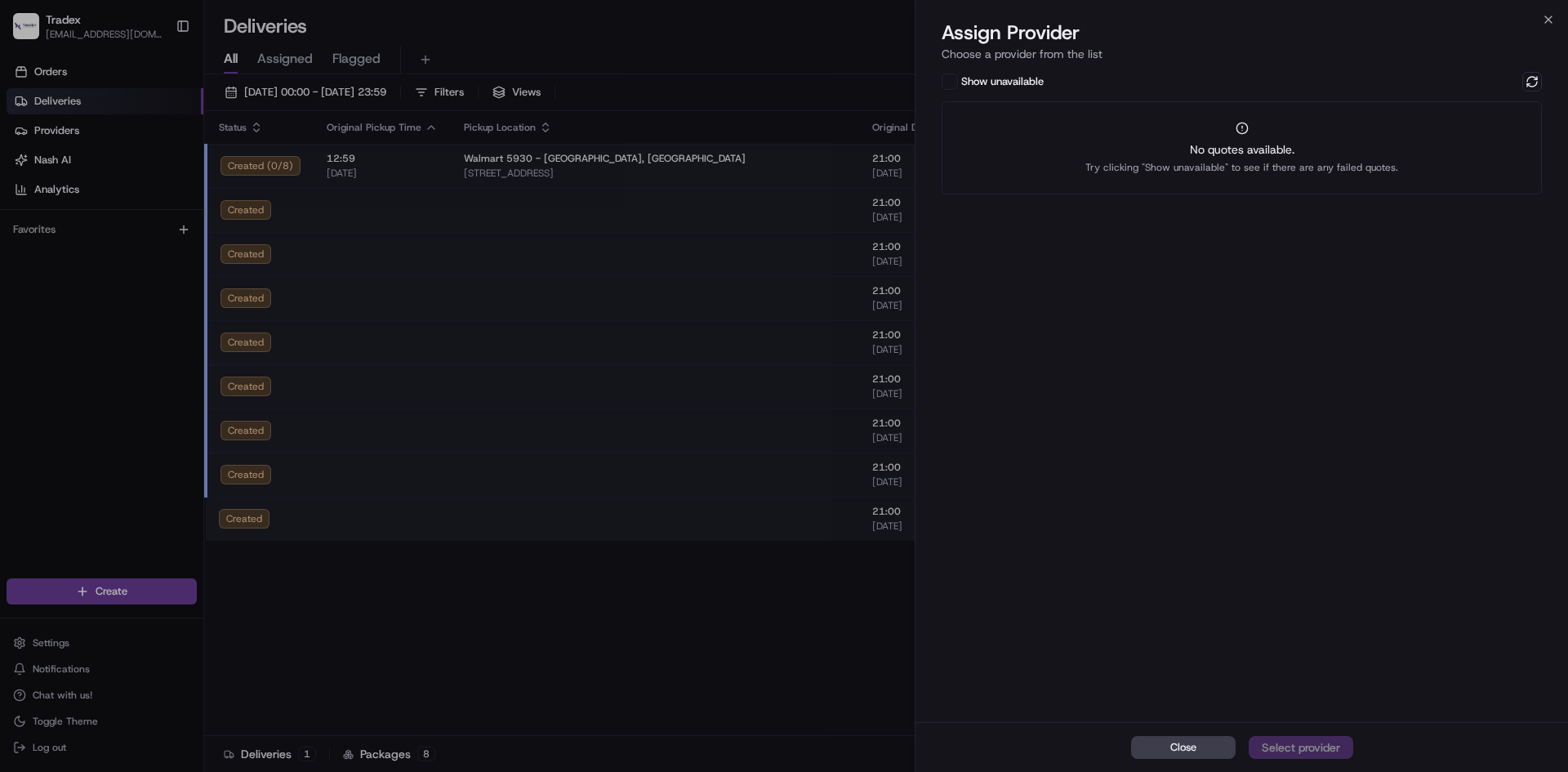
click at [956, 75] on button "Show unavailable" at bounding box center [949, 82] width 16 height 16
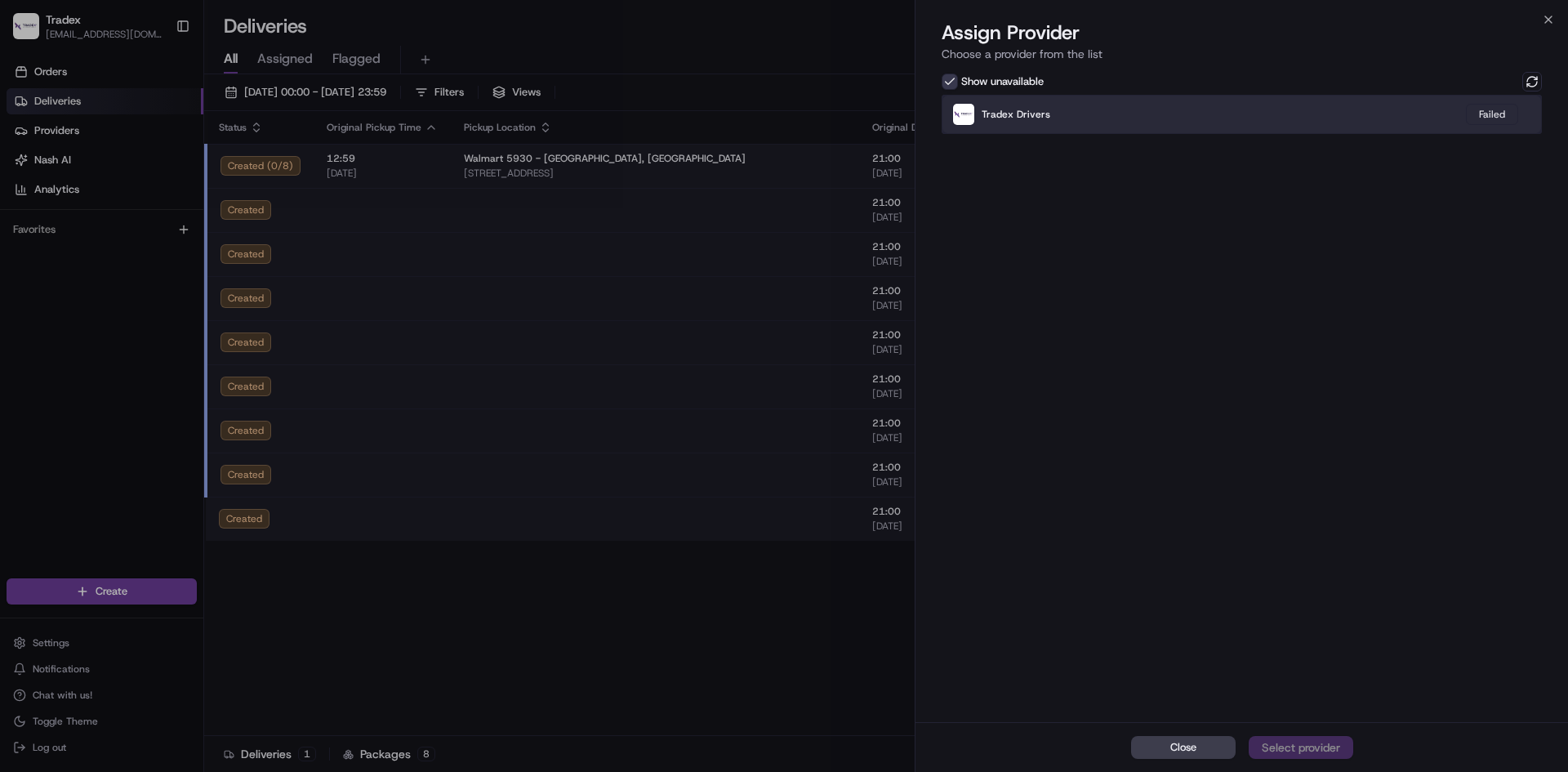
click at [1074, 122] on div "Tradex Drivers Failed" at bounding box center [1241, 115] width 600 height 39
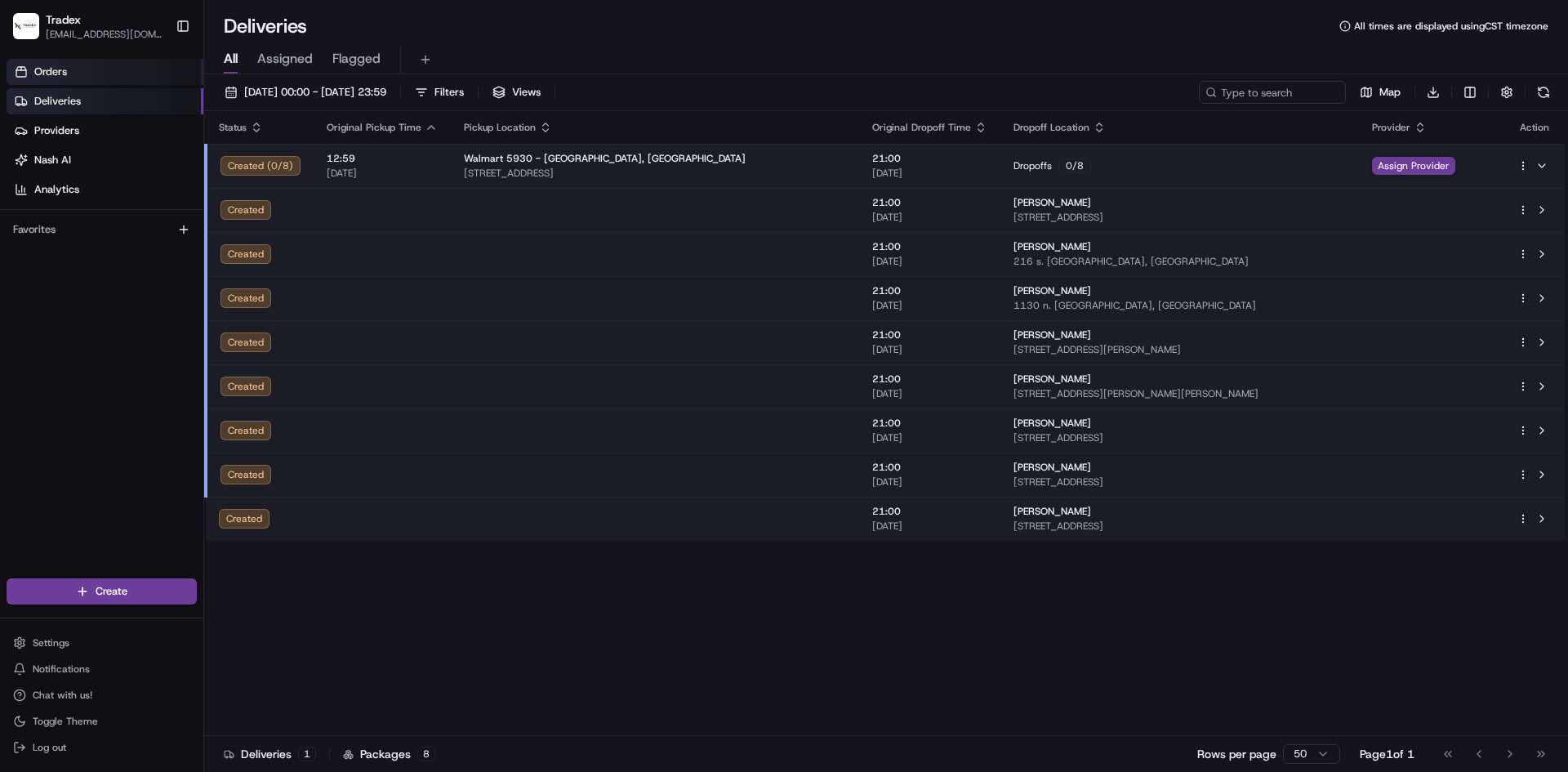
click at [75, 83] on link "Orders" at bounding box center [105, 72] width 197 height 26
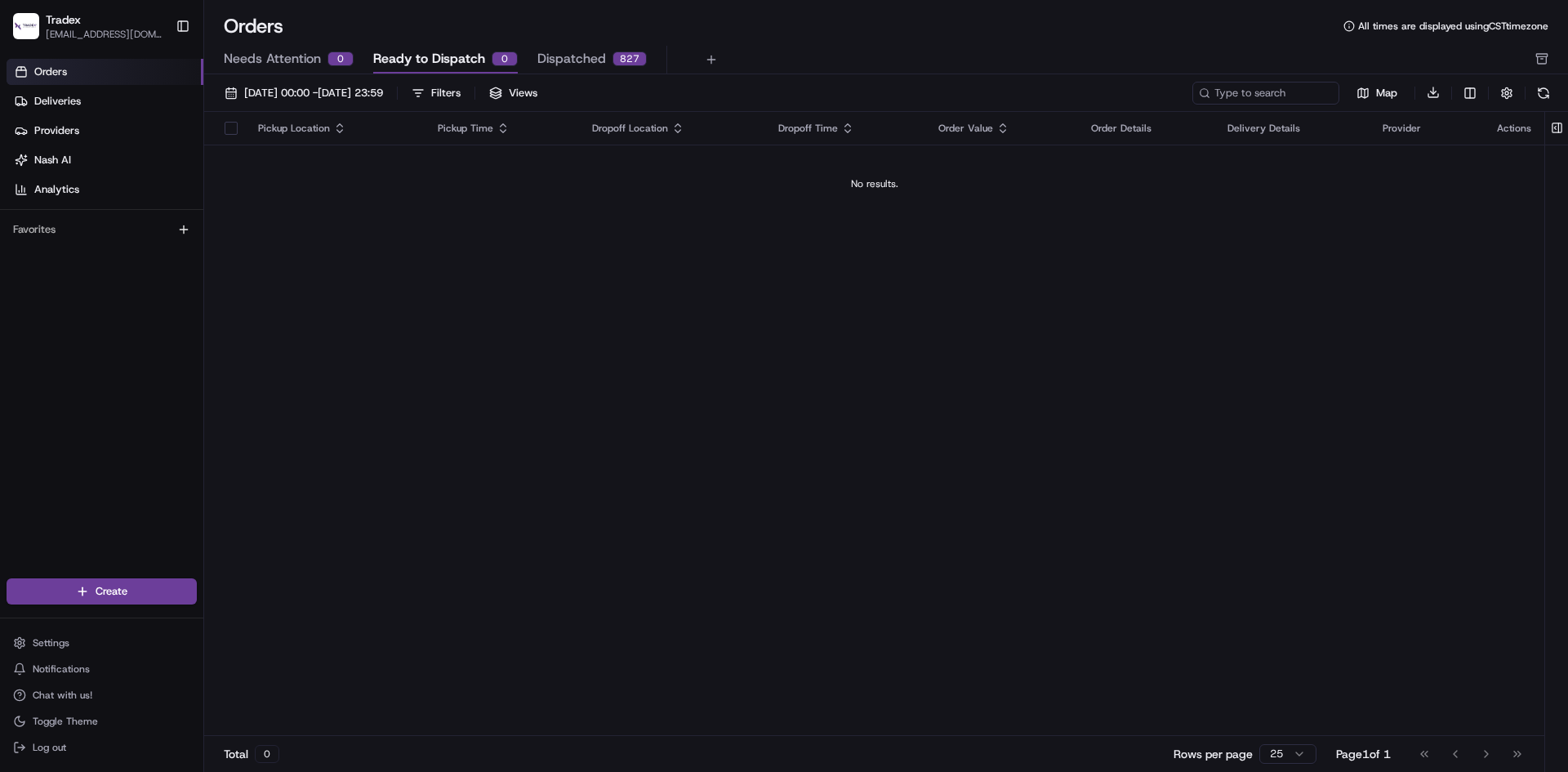
click at [569, 56] on span "Dispatched" at bounding box center [572, 59] width 69 height 20
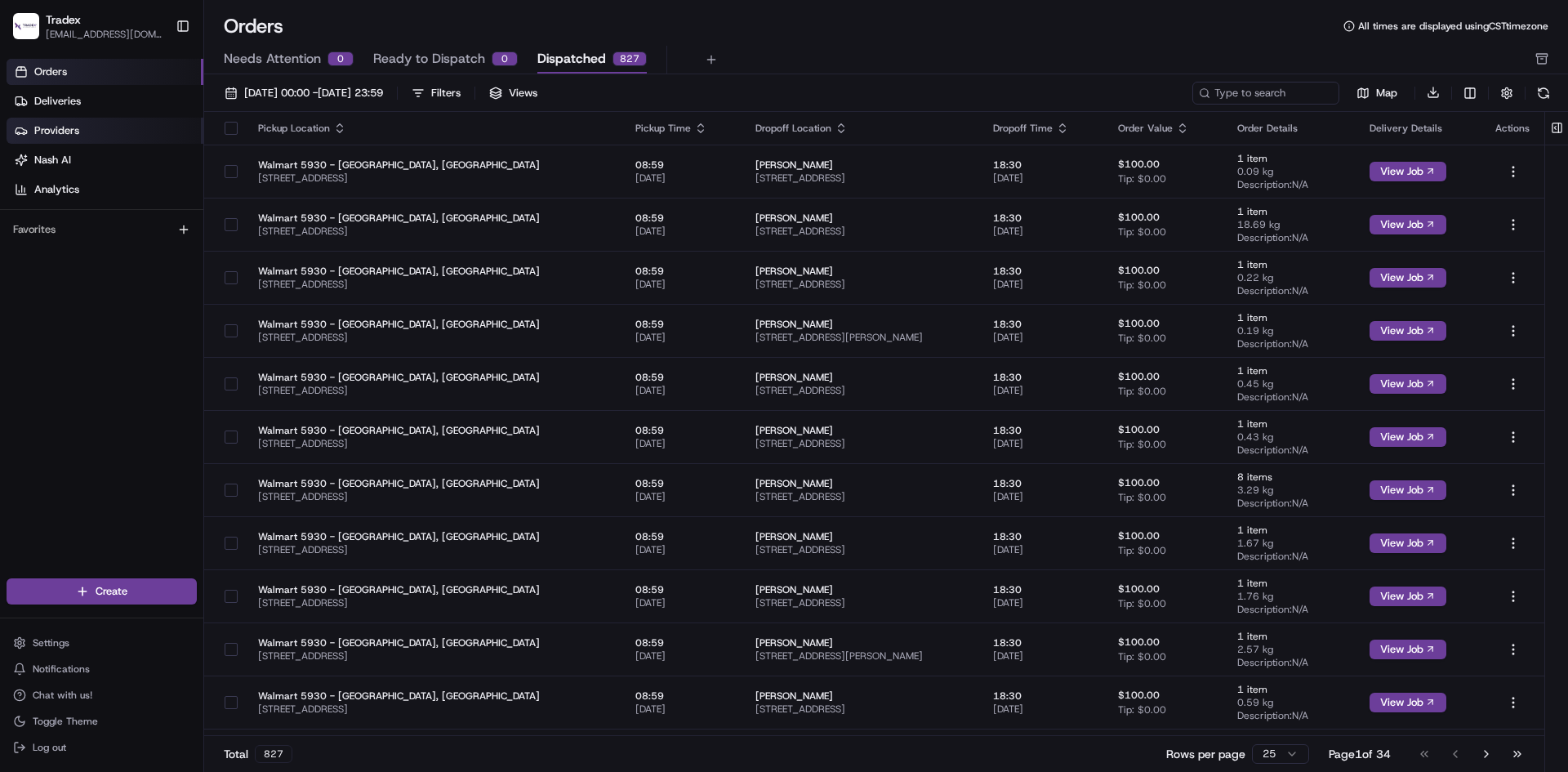
click at [99, 118] on link "Providers" at bounding box center [105, 131] width 197 height 26
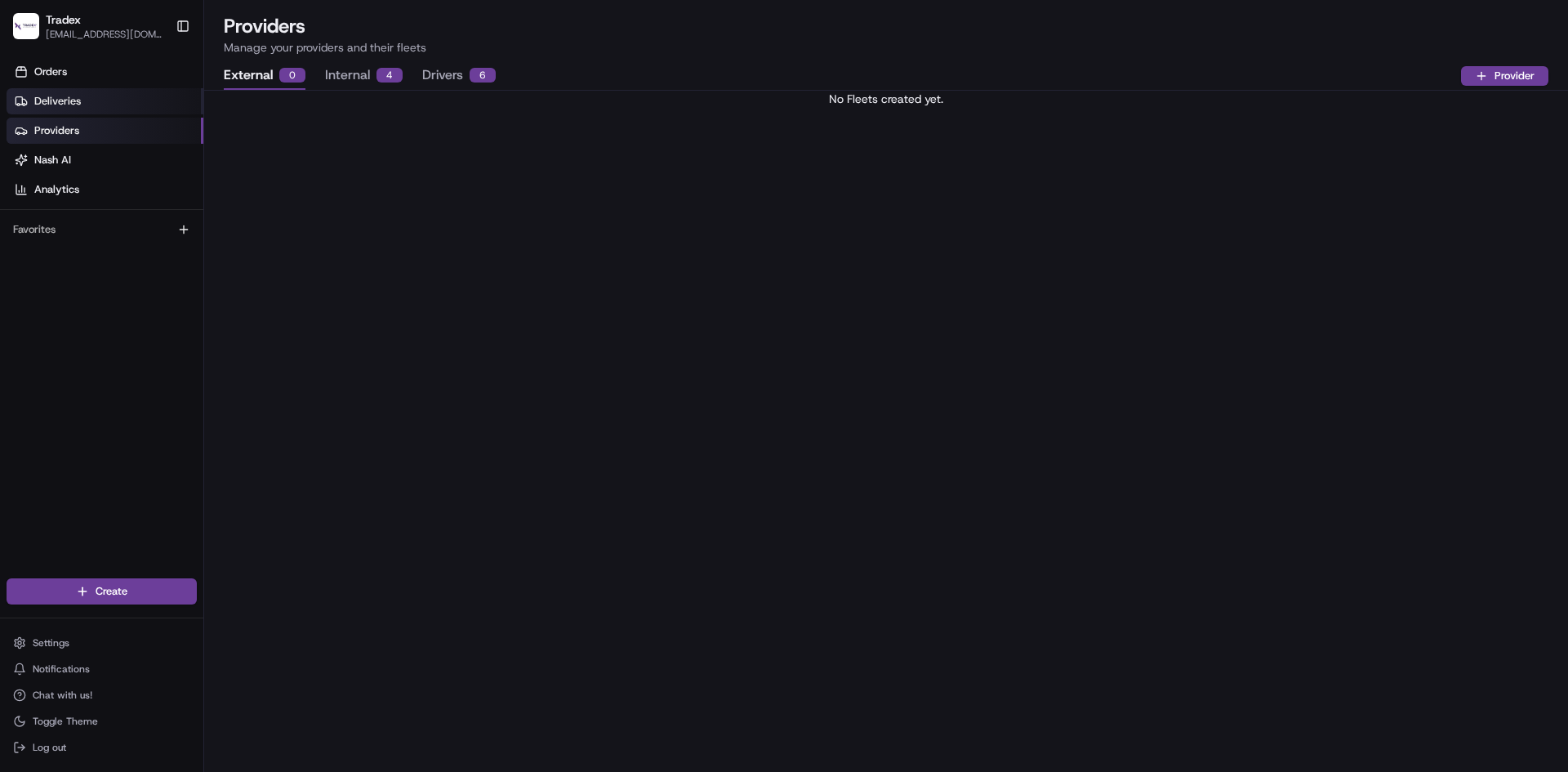
click at [87, 98] on link "Deliveries" at bounding box center [105, 102] width 197 height 26
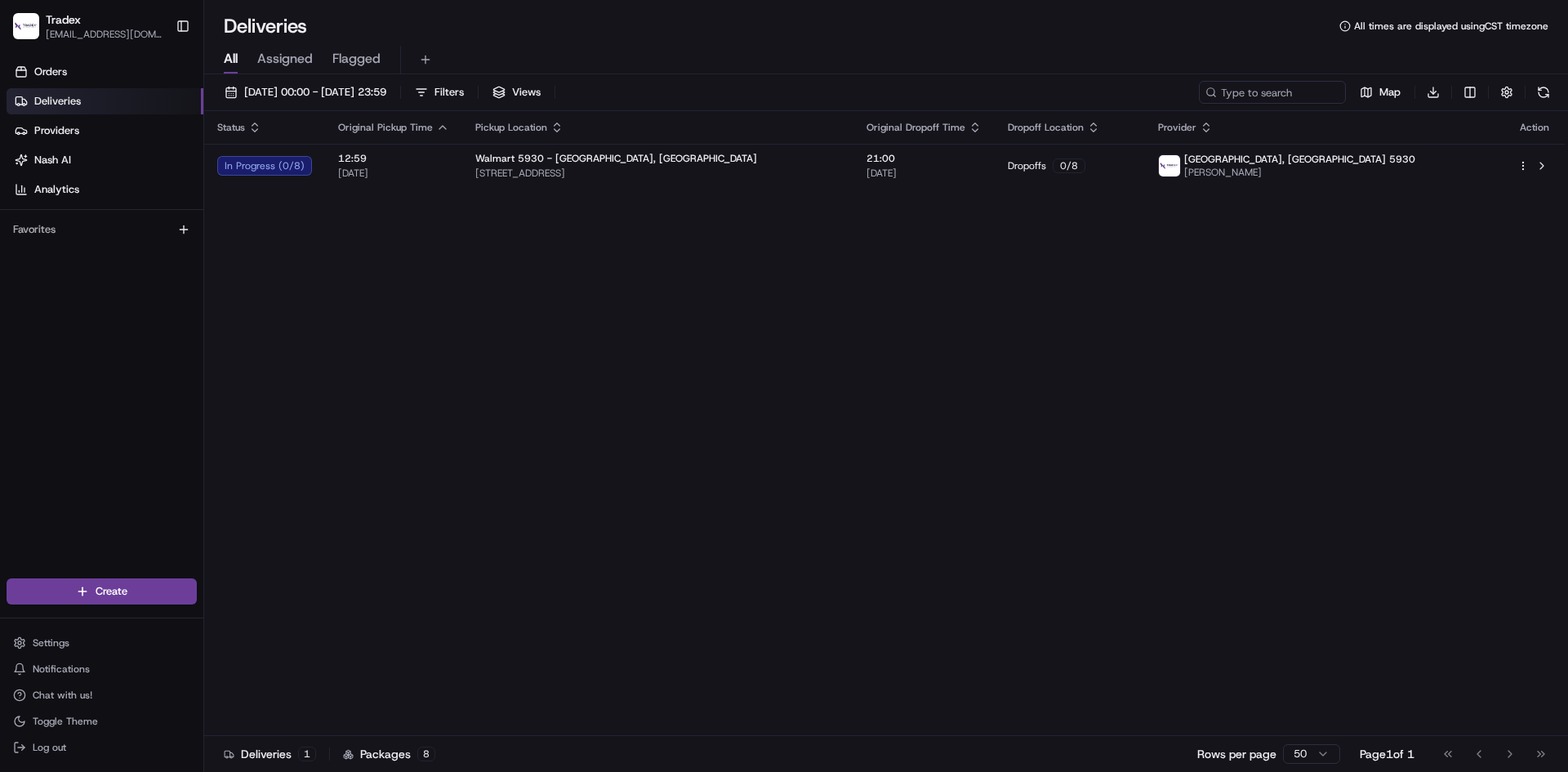
click at [541, 440] on div "Status Original Pickup Time Pickup Location Original Dropoff Time Dropoff Locat…" at bounding box center [884, 424] width 1361 height 625
